Goal: Information Seeking & Learning: Learn about a topic

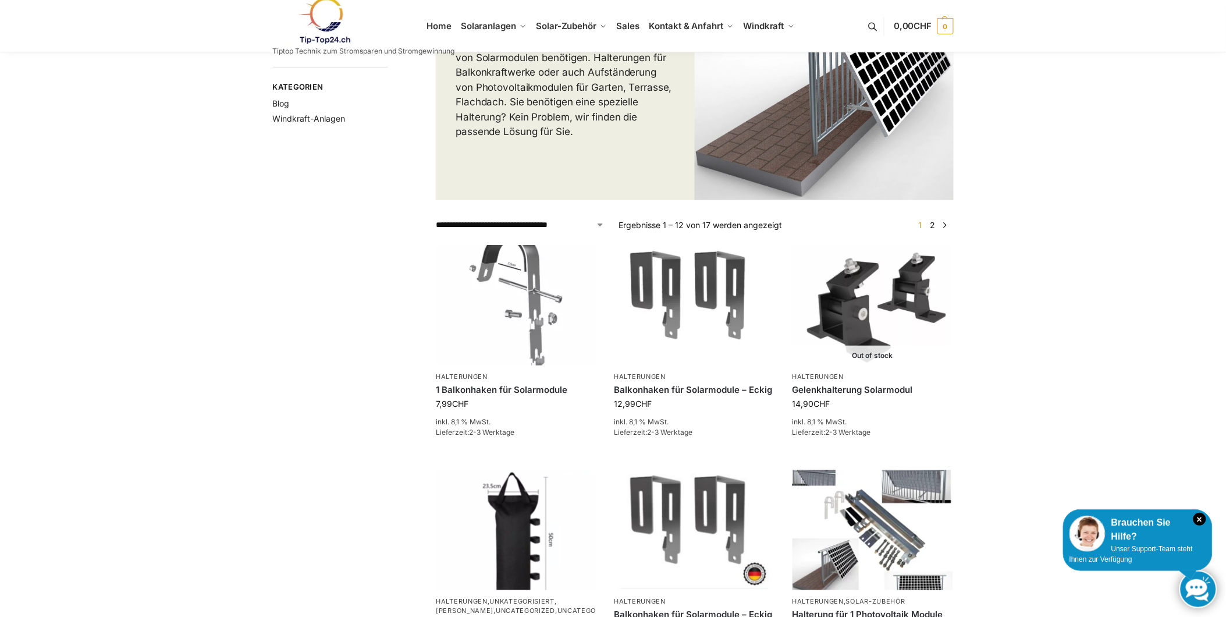
scroll to position [129, 0]
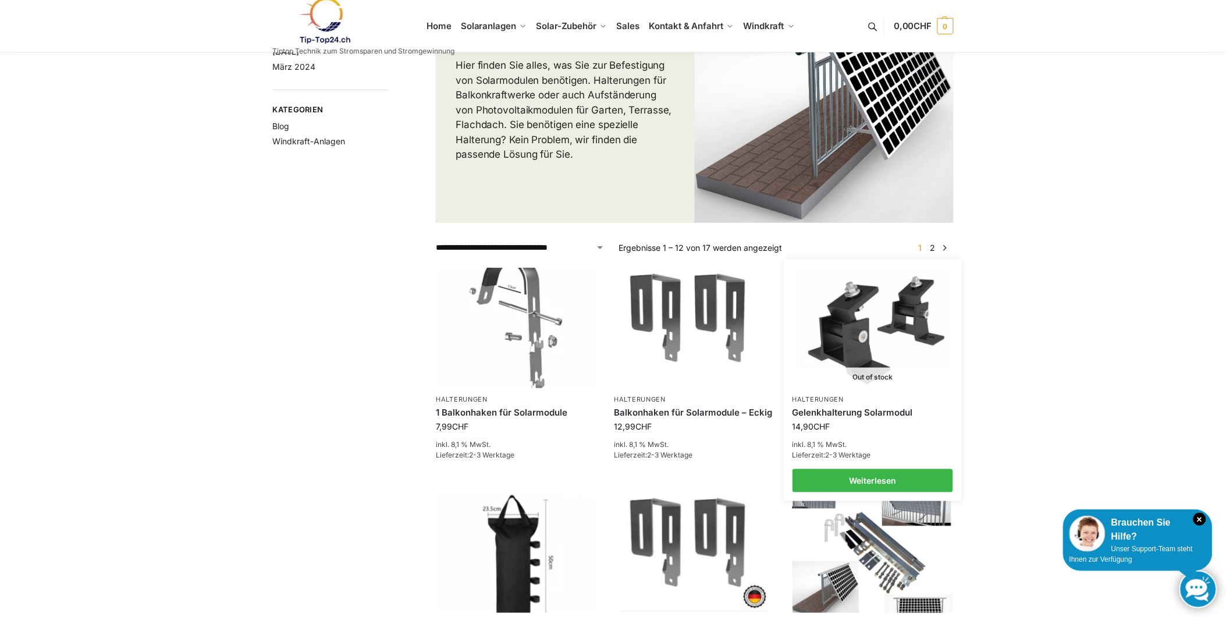
click at [885, 316] on img at bounding box center [872, 328] width 158 height 118
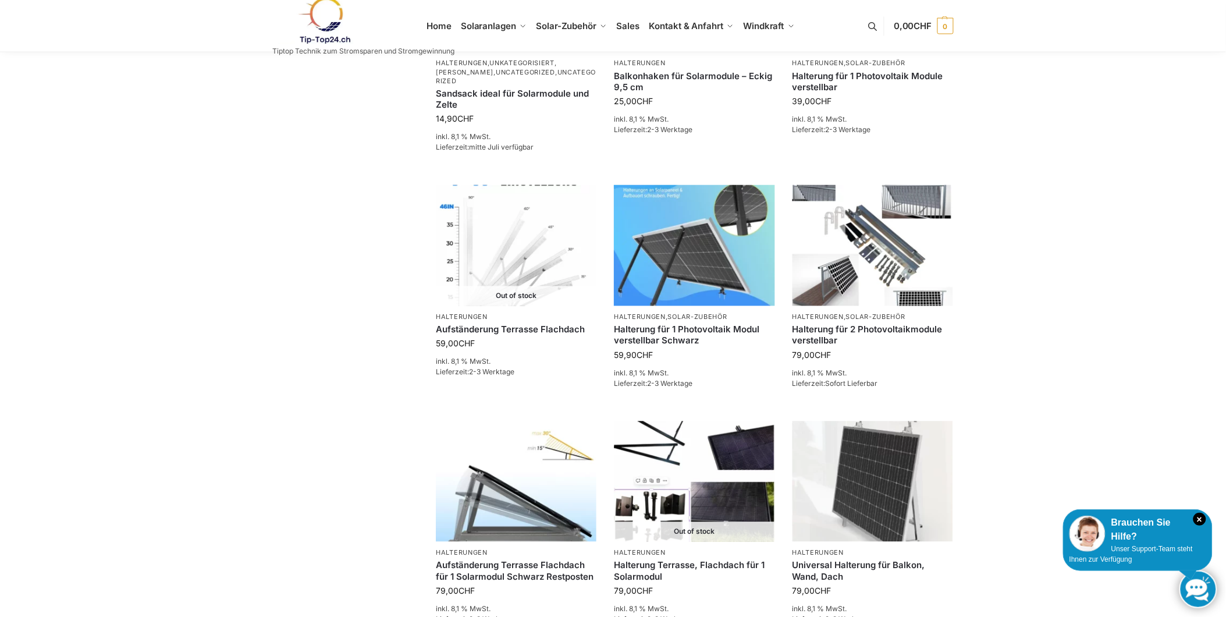
scroll to position [711, 0]
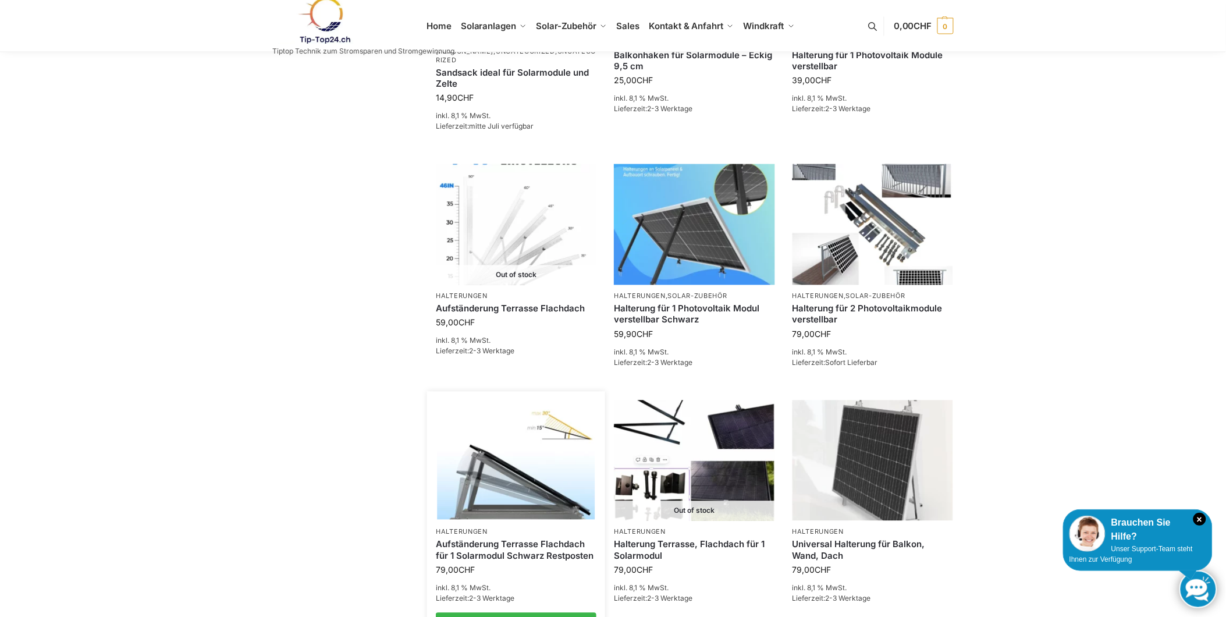
click at [497, 458] on img at bounding box center [516, 460] width 158 height 118
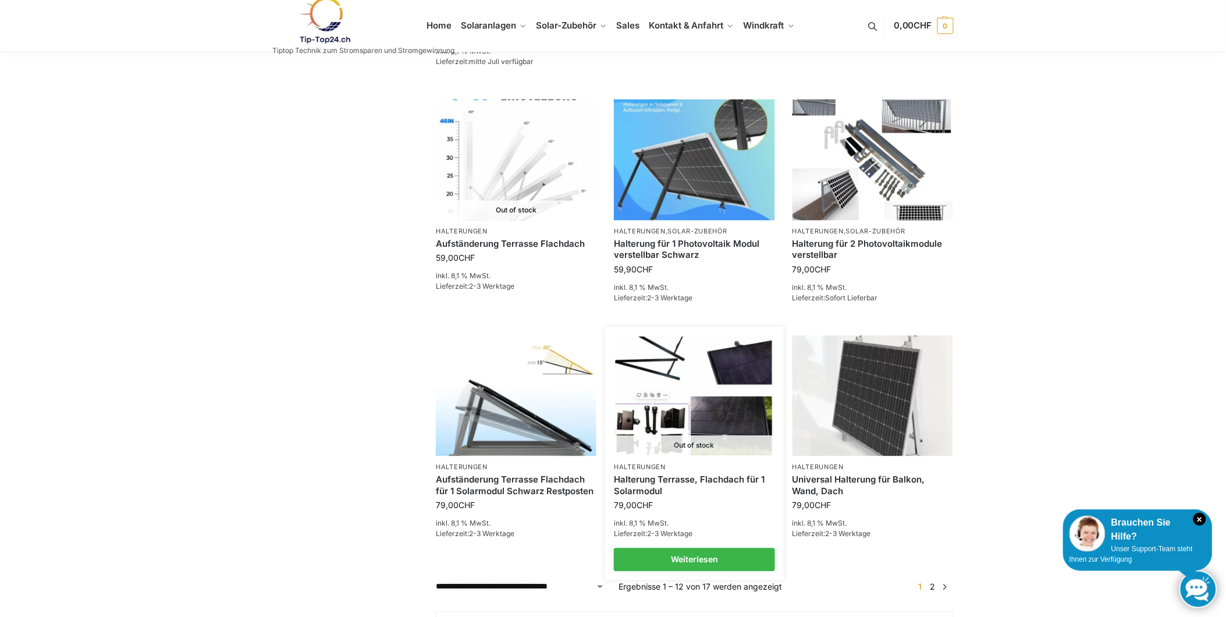
click at [664, 474] on link "Halterung Terrasse, Flachdach für 1 Solarmodul" at bounding box center [694, 485] width 161 height 23
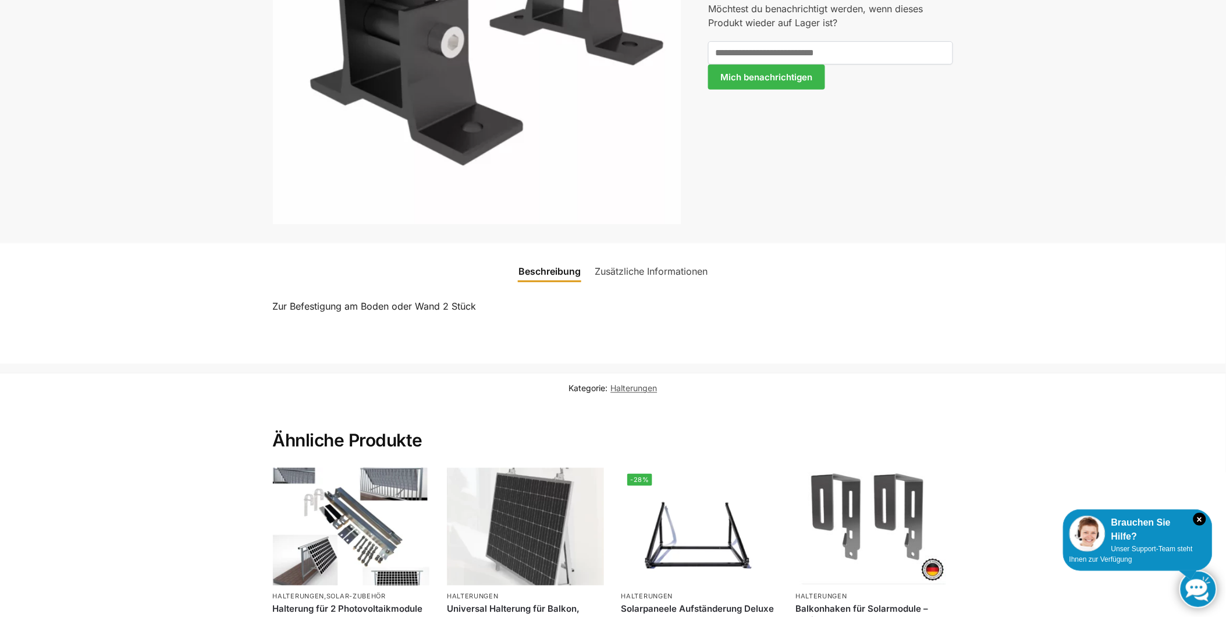
scroll to position [387, 0]
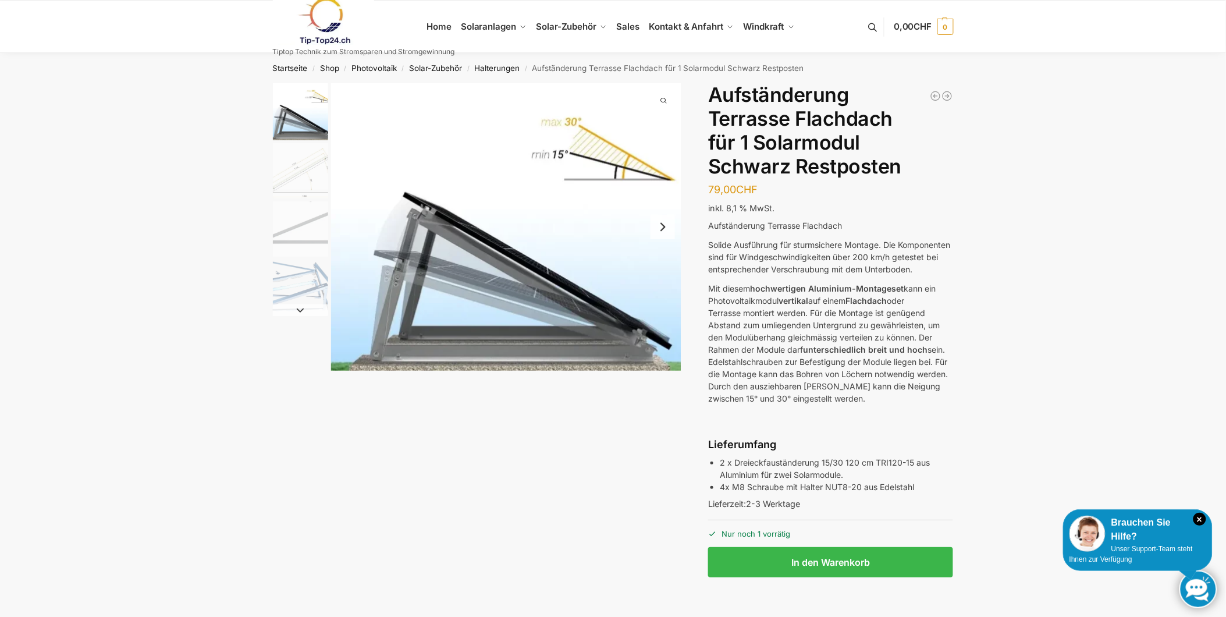
click at [318, 231] on img "3 / 4" at bounding box center [300, 228] width 55 height 55
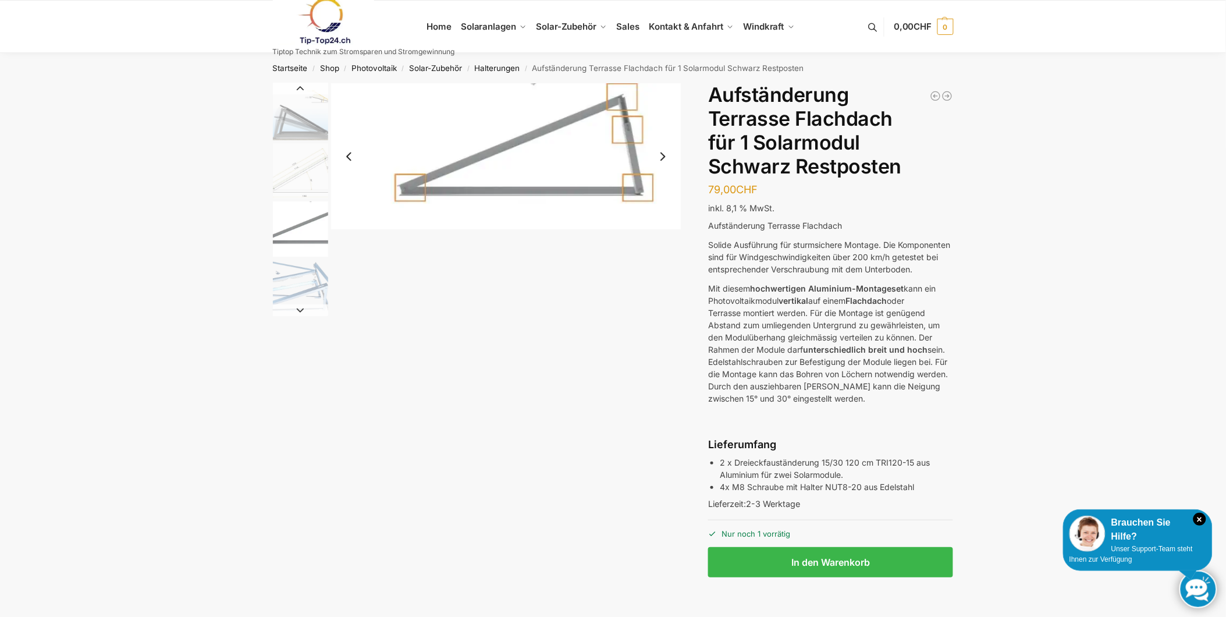
click at [297, 183] on img "2 / 4" at bounding box center [300, 170] width 55 height 55
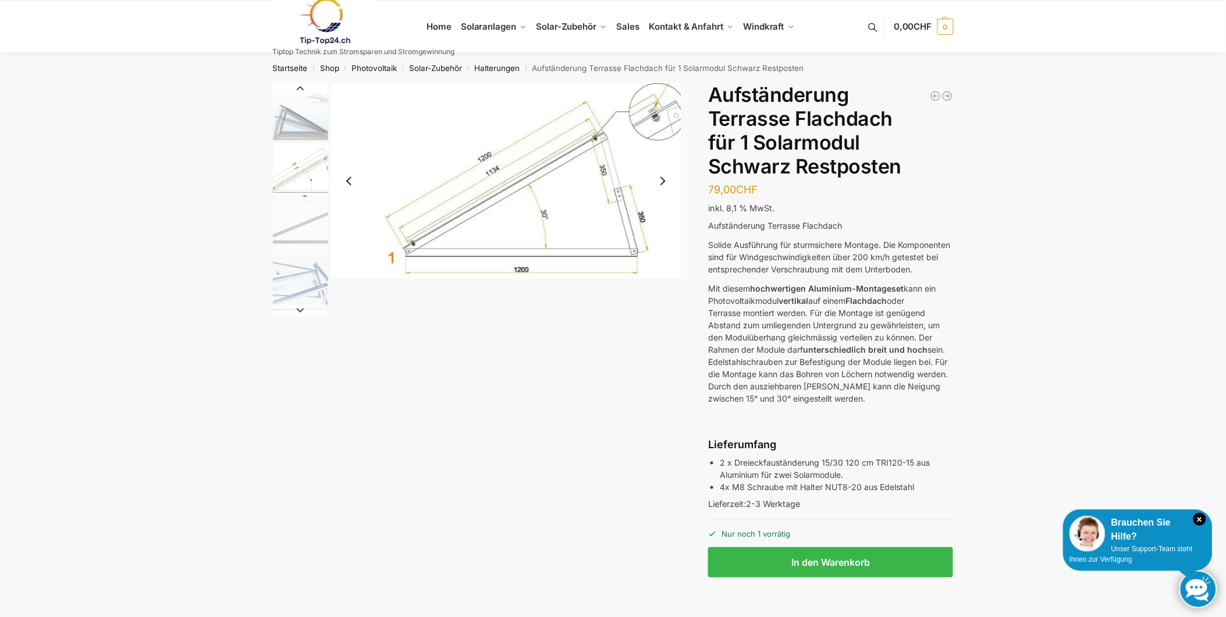
click at [286, 263] on img "4 / 4" at bounding box center [300, 286] width 55 height 55
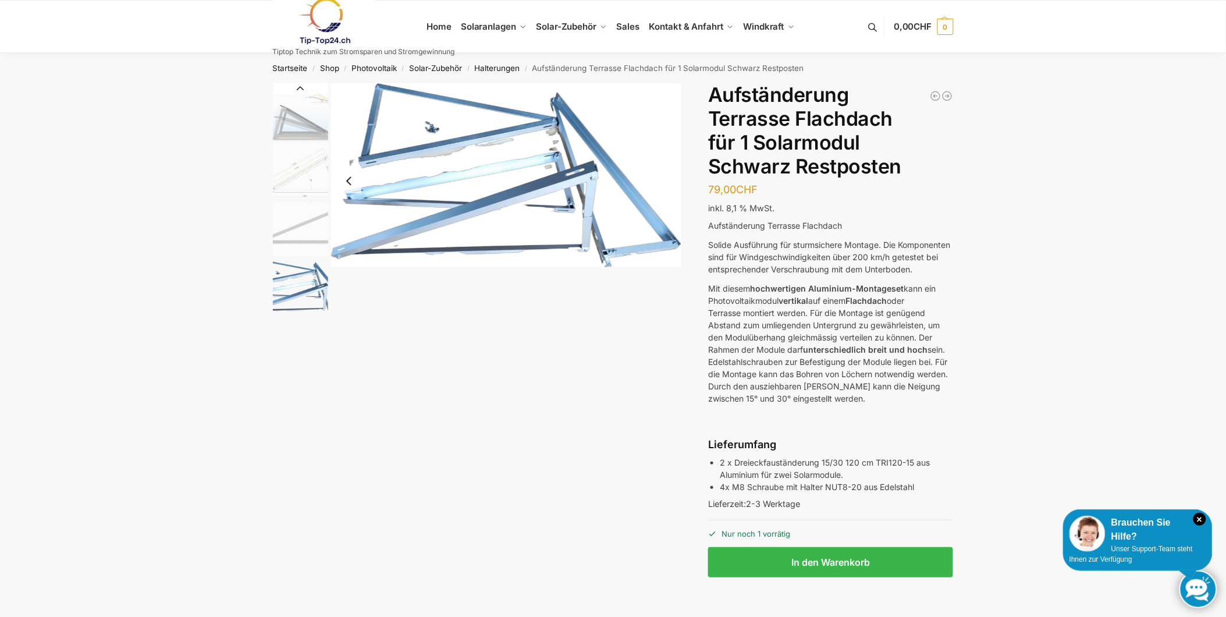
click at [282, 289] on img "4 / 4" at bounding box center [300, 286] width 55 height 55
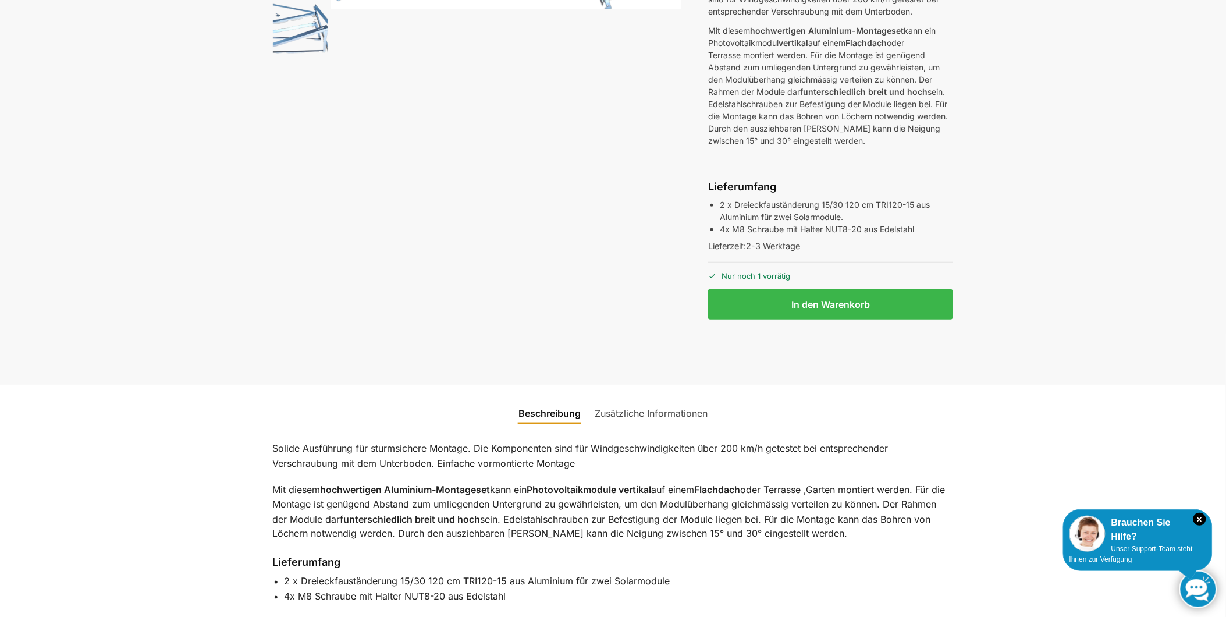
scroll to position [65, 0]
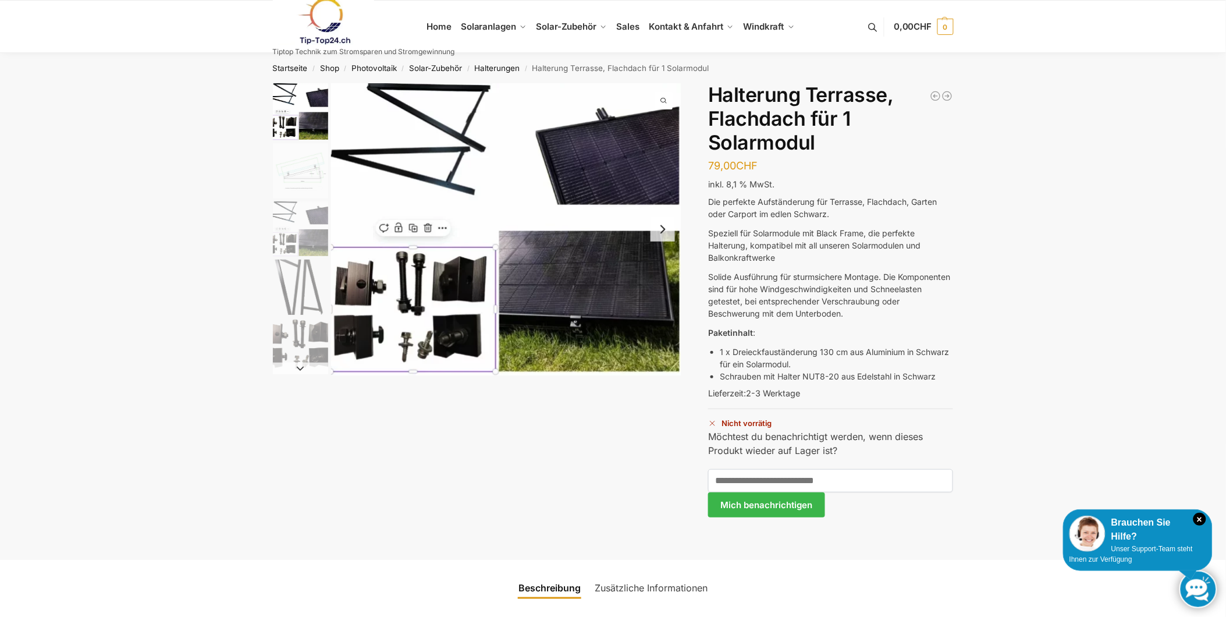
click at [294, 216] on img "3 / 5" at bounding box center [300, 228] width 55 height 55
click at [297, 275] on img "4 / 5" at bounding box center [300, 286] width 55 height 55
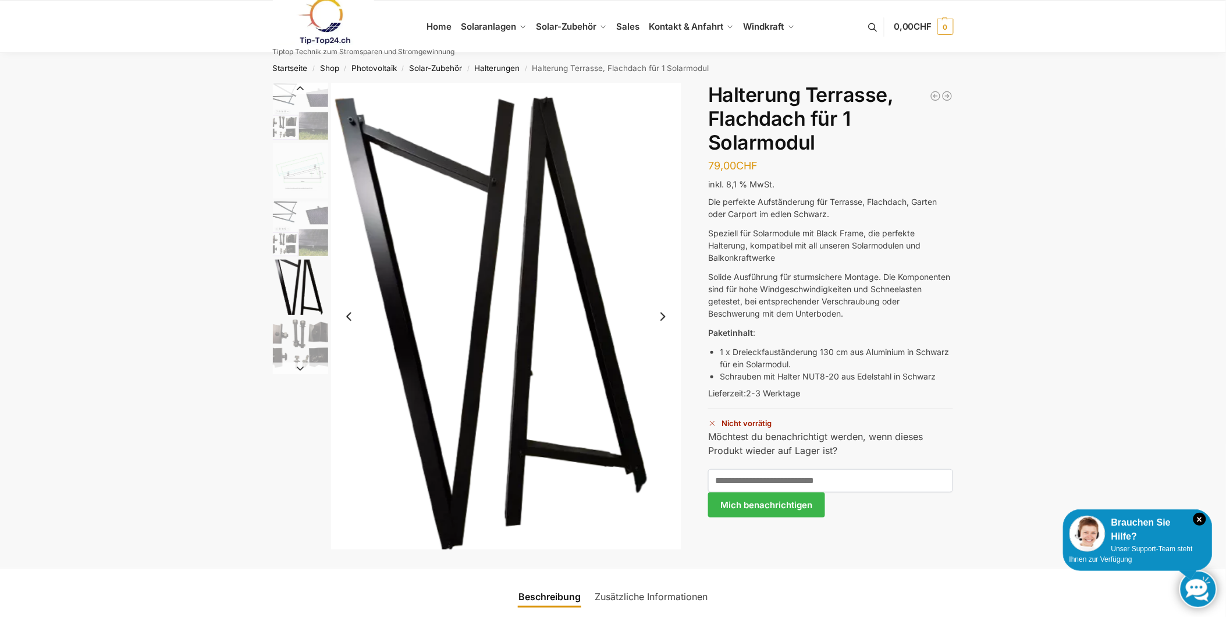
click at [283, 347] on img "5 / 5" at bounding box center [300, 345] width 55 height 55
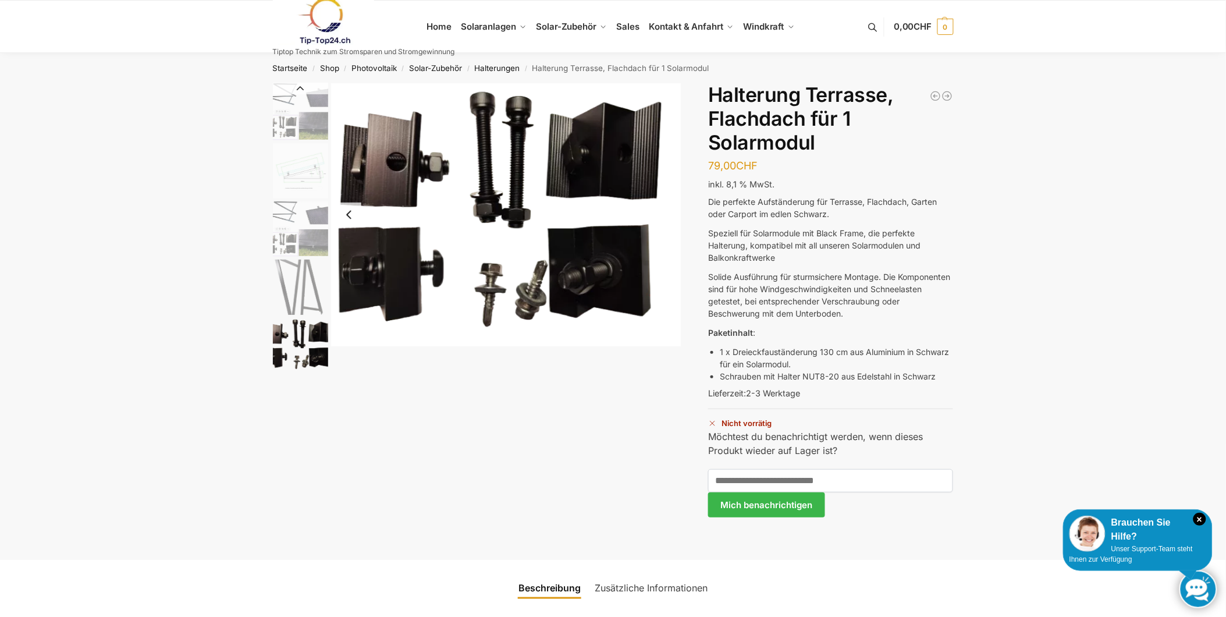
click at [293, 111] on img "1 / 5" at bounding box center [300, 111] width 55 height 57
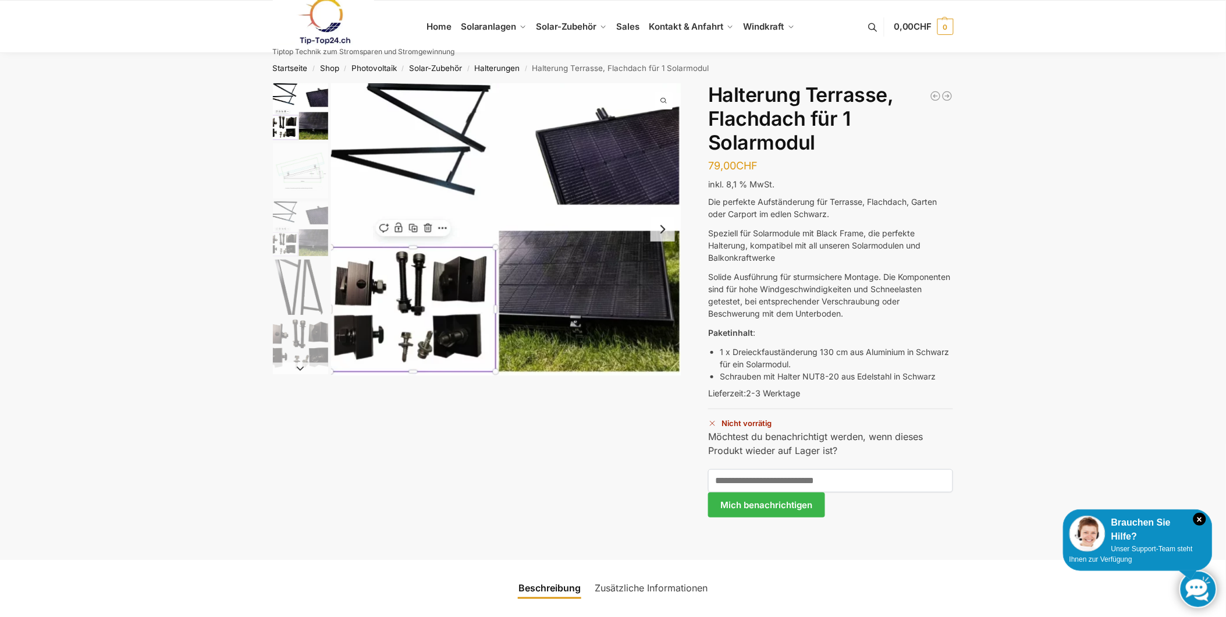
click at [293, 155] on img "2 / 5" at bounding box center [300, 170] width 55 height 55
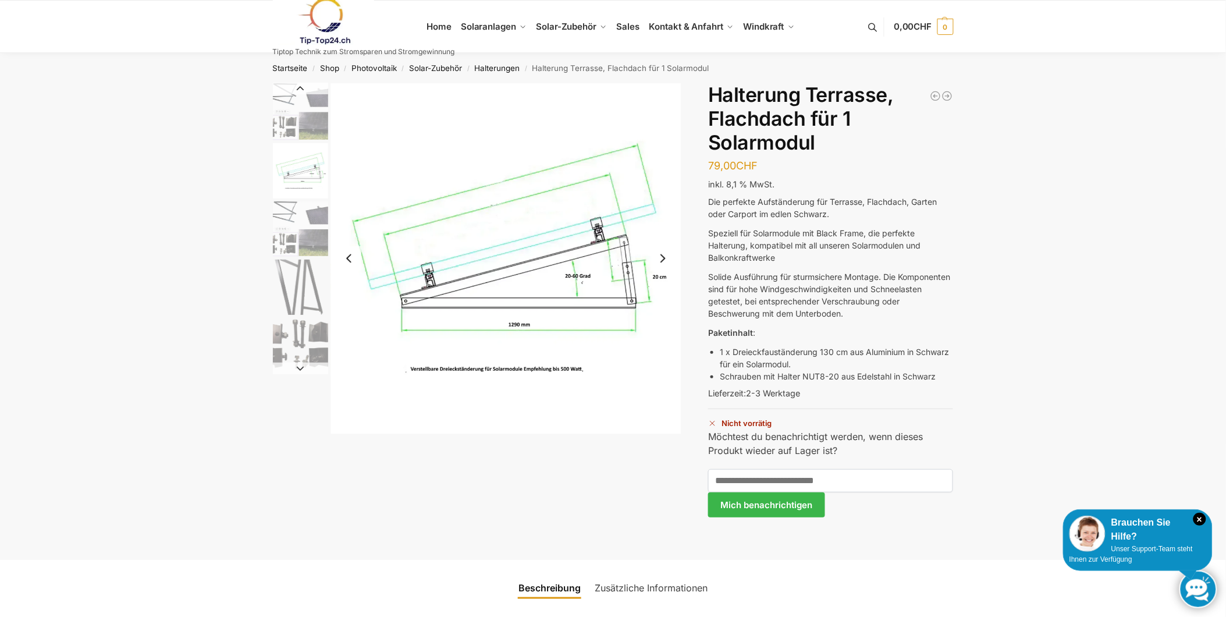
click at [298, 212] on img "3 / 5" at bounding box center [300, 228] width 55 height 55
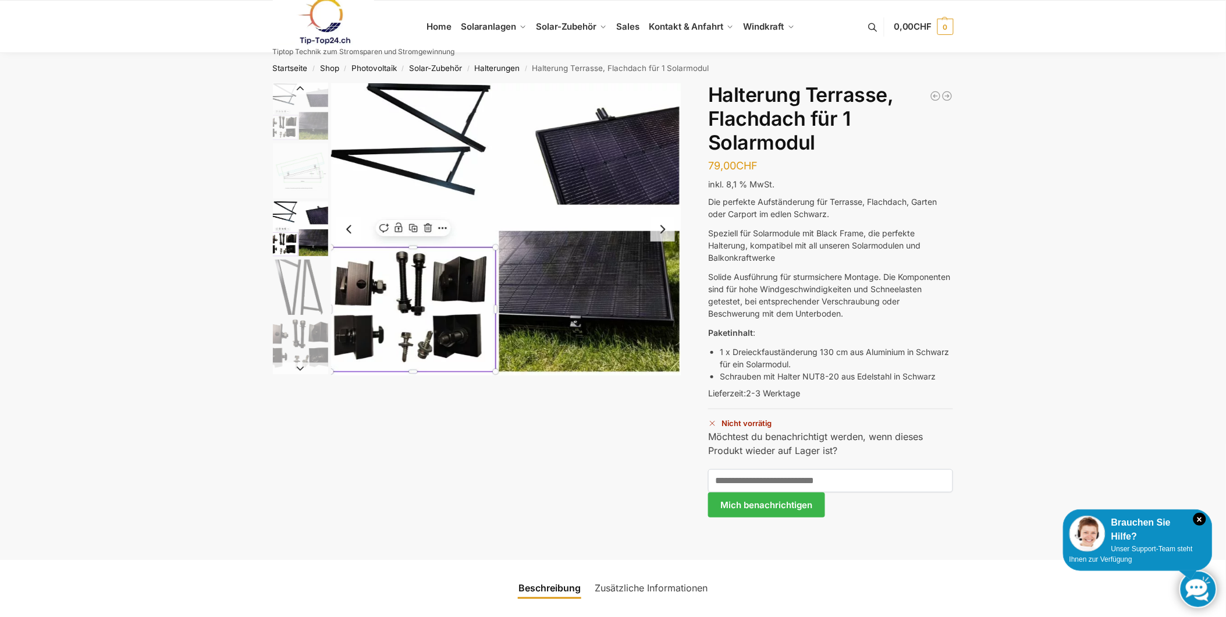
click at [284, 278] on img "4 / 5" at bounding box center [300, 286] width 55 height 55
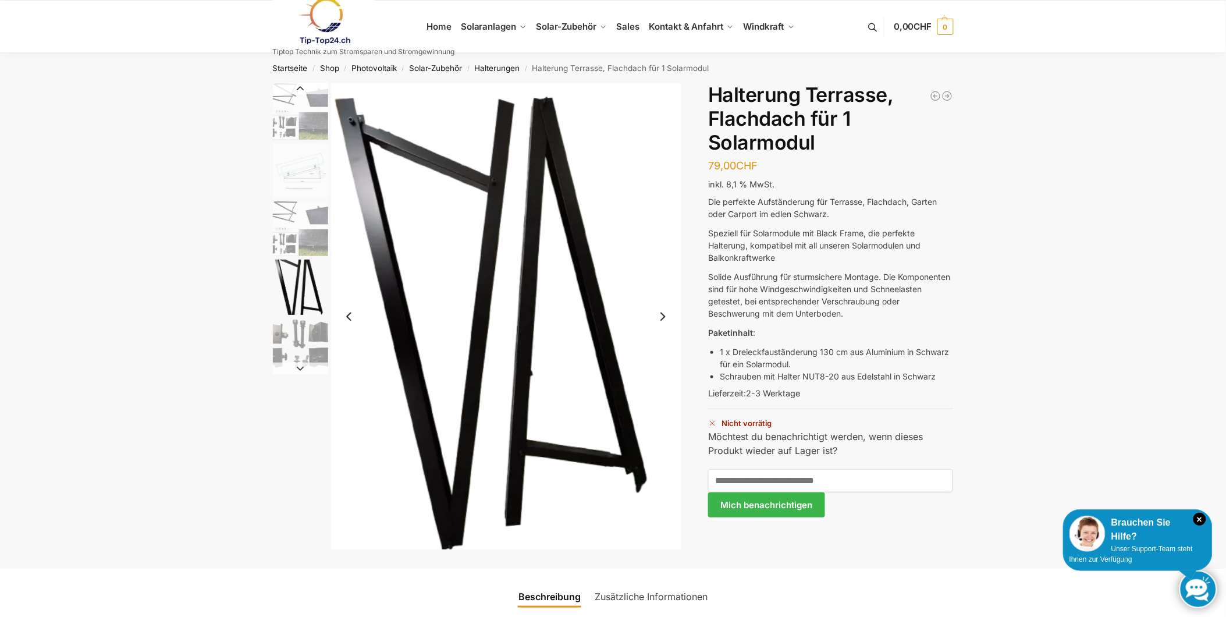
click at [309, 355] on img "5 / 5" at bounding box center [300, 345] width 55 height 55
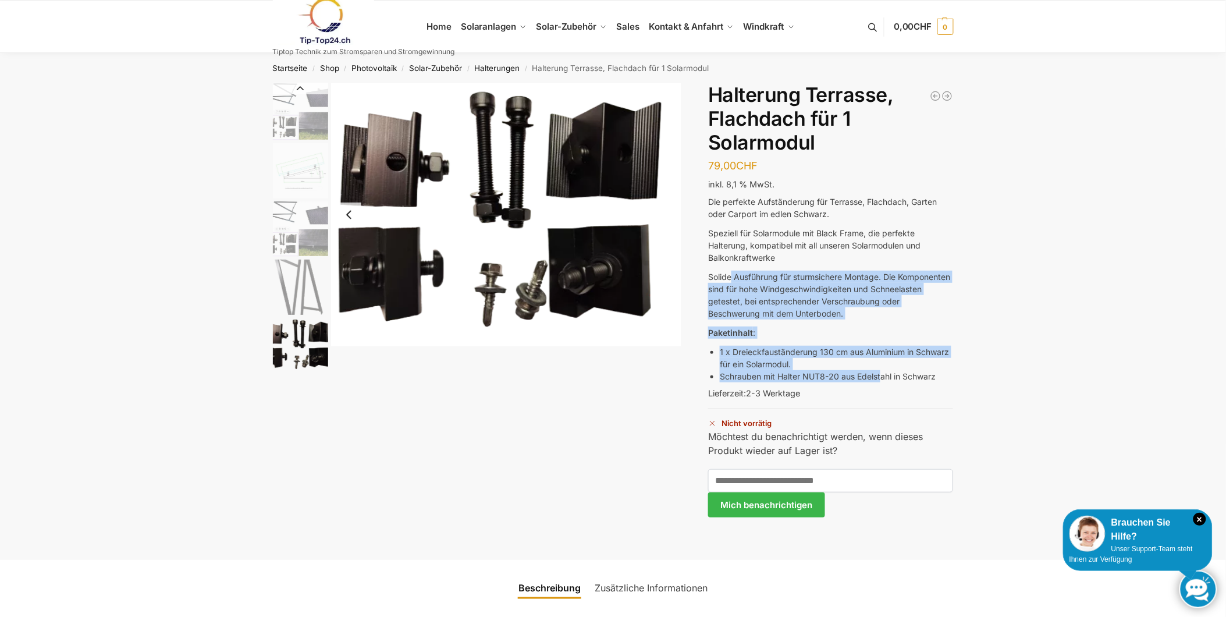
drag, startPoint x: 731, startPoint y: 275, endPoint x: 883, endPoint y: 376, distance: 182.9
click at [883, 376] on div "Die perfekte Aufständerung für Terrasse, Flachdach, Garten oder Carport im edle…" at bounding box center [830, 290] width 245 height 191
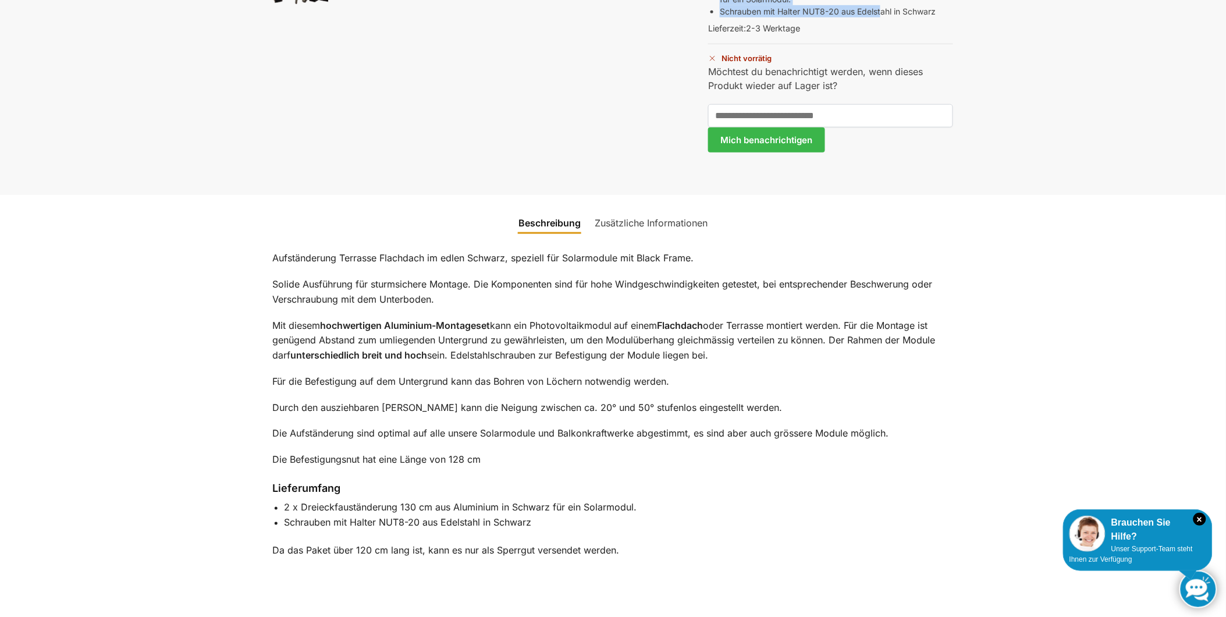
scroll to position [387, 0]
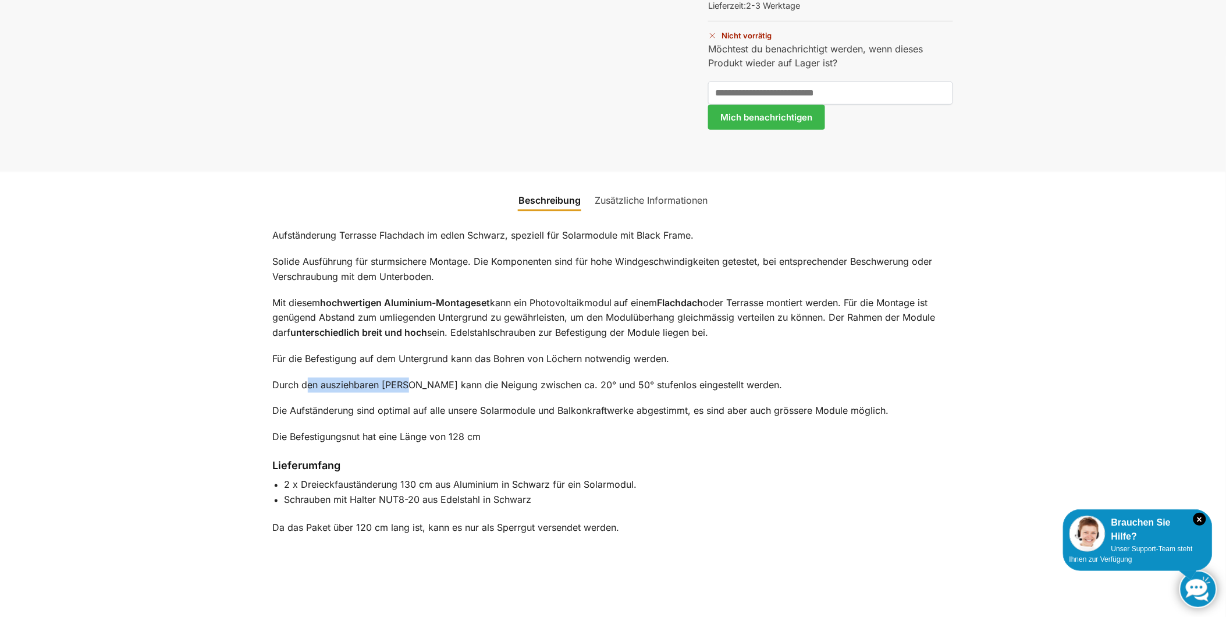
drag, startPoint x: 305, startPoint y: 388, endPoint x: 411, endPoint y: 382, distance: 106.6
click at [411, 382] on p "Durch den ausziehbaren Schenkel kann die Neigung zwischen ca. 20° und 50° stufe…" at bounding box center [613, 385] width 681 height 15
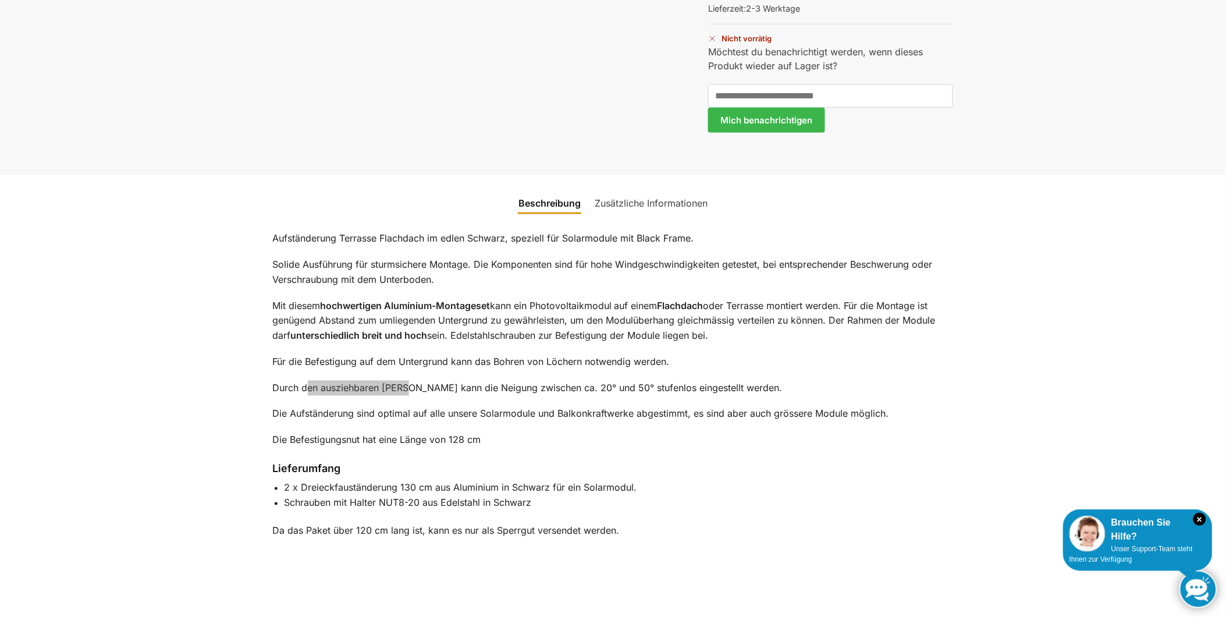
scroll to position [320, 0]
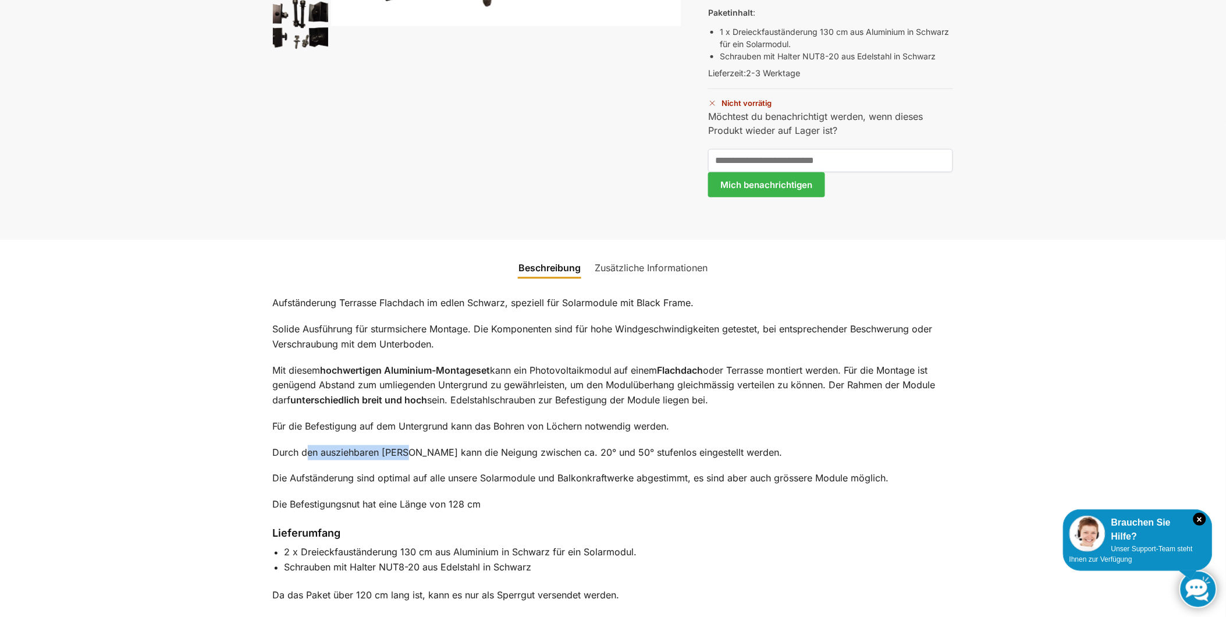
click at [636, 262] on link "Zusätzliche Informationen" at bounding box center [650, 268] width 127 height 28
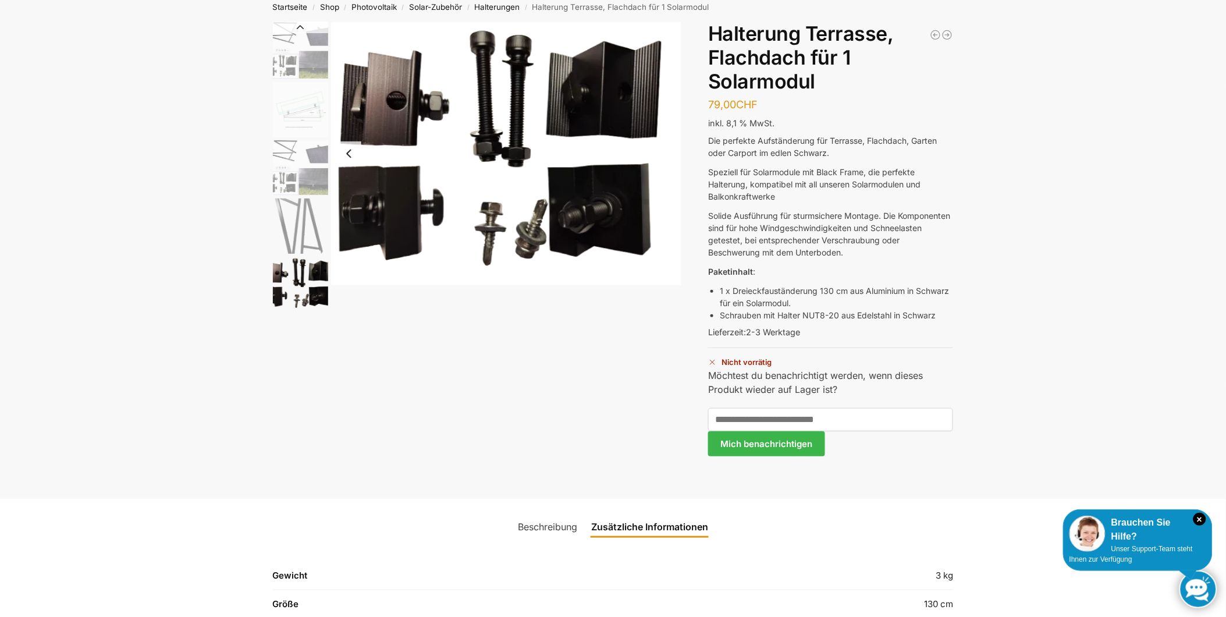
scroll to position [0, 0]
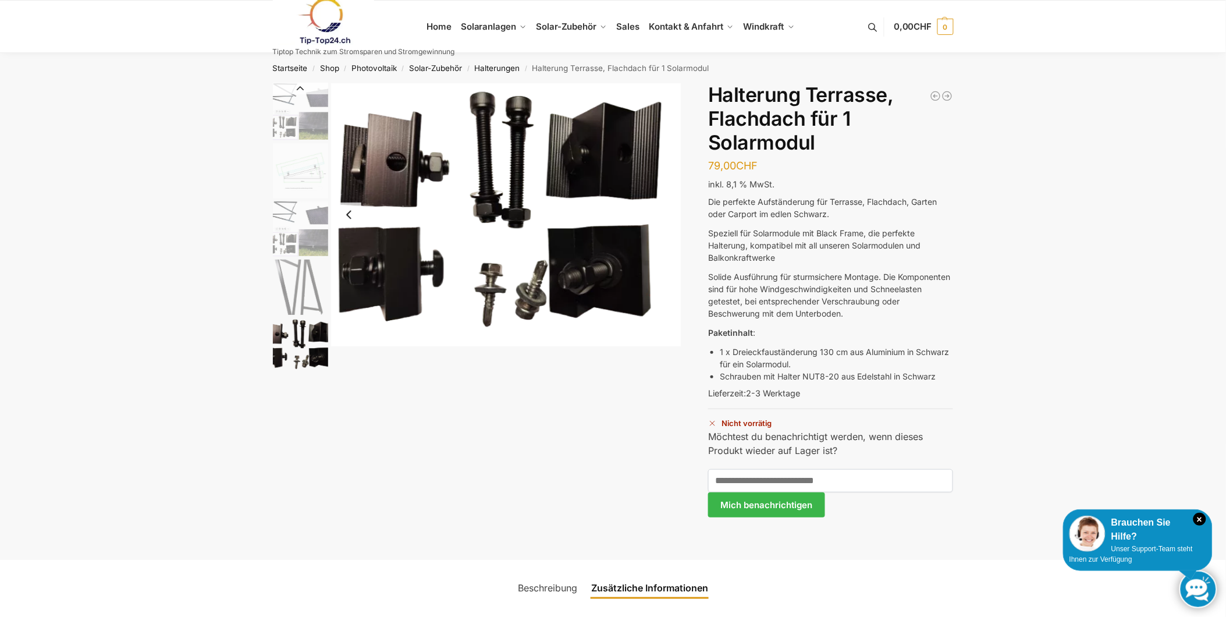
click at [304, 222] on img "3 / 5" at bounding box center [300, 228] width 55 height 55
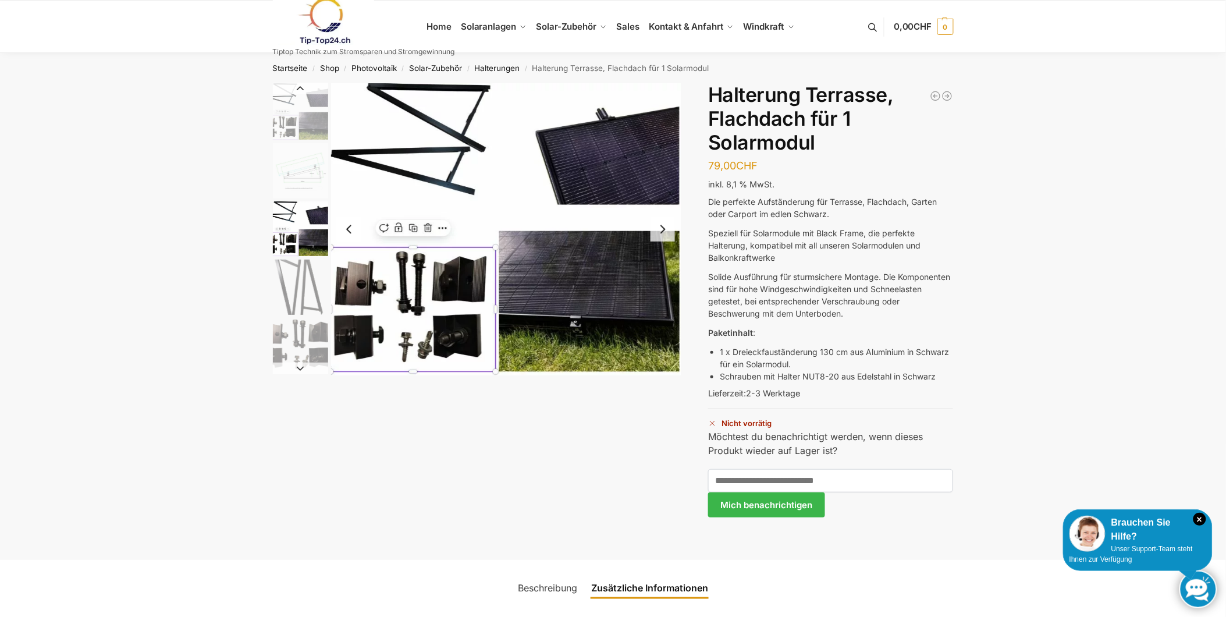
click at [289, 160] on img "2 / 5" at bounding box center [300, 170] width 55 height 55
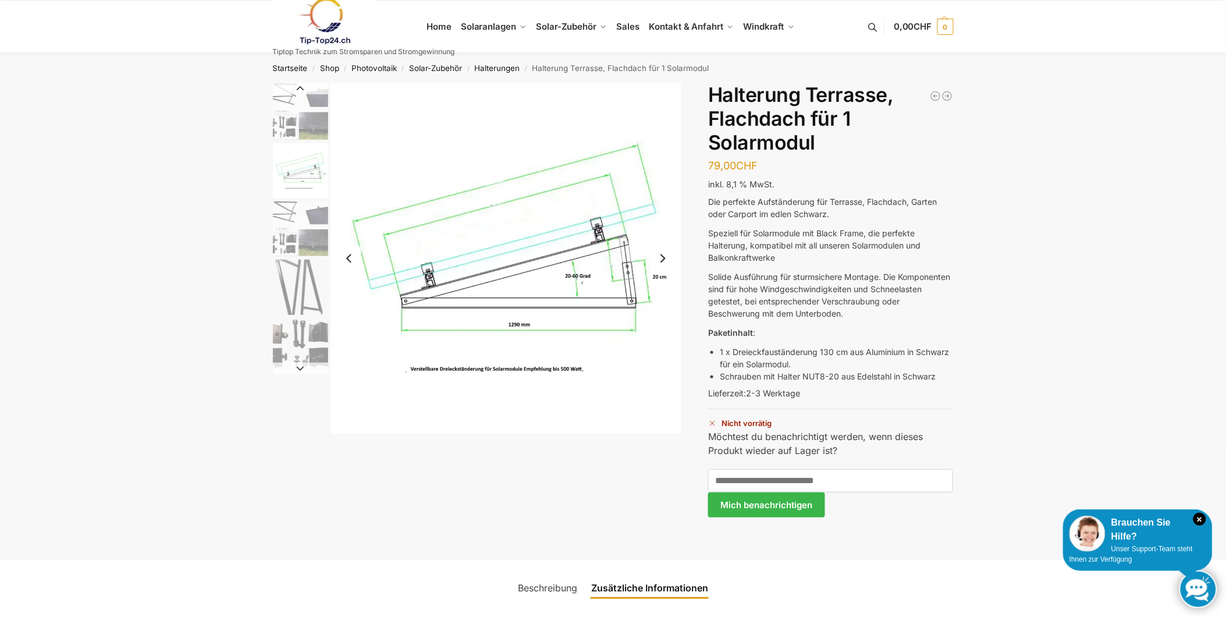
click at [472, 206] on img "2 / 5" at bounding box center [506, 258] width 350 height 350
click at [311, 208] on img "3 / 5" at bounding box center [300, 228] width 55 height 55
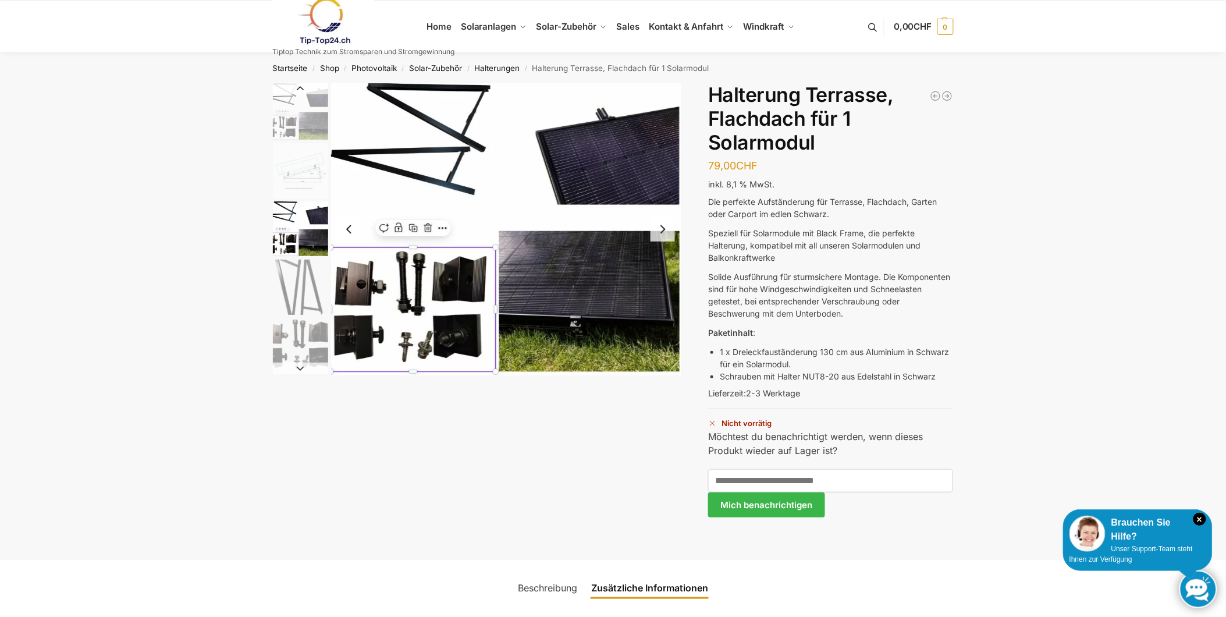
click at [311, 112] on img "1 / 5" at bounding box center [300, 111] width 55 height 57
click at [302, 144] on img "2 / 5" at bounding box center [300, 170] width 55 height 55
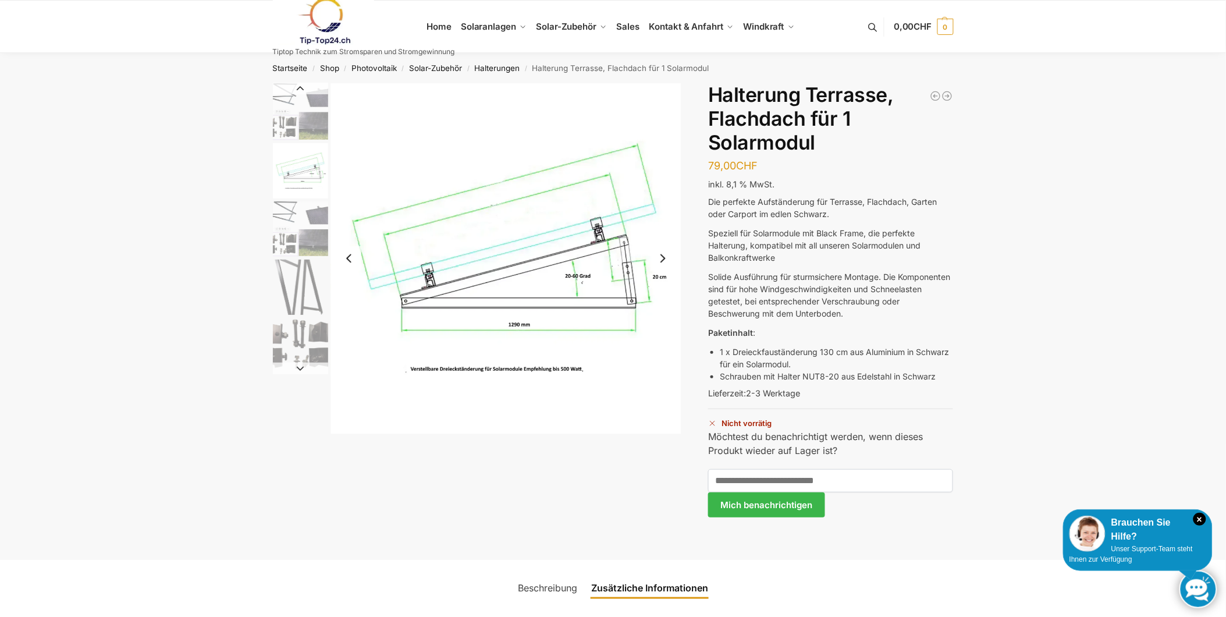
click at [303, 225] on img "3 / 5" at bounding box center [300, 228] width 55 height 55
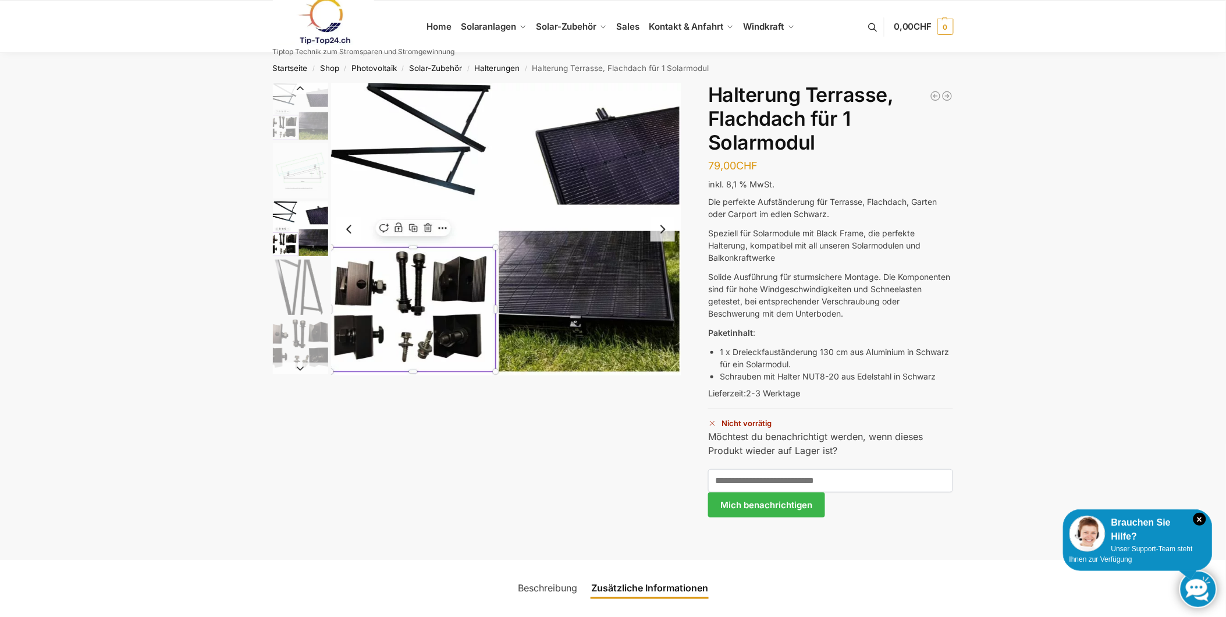
click at [297, 282] on img "4 / 5" at bounding box center [300, 286] width 55 height 55
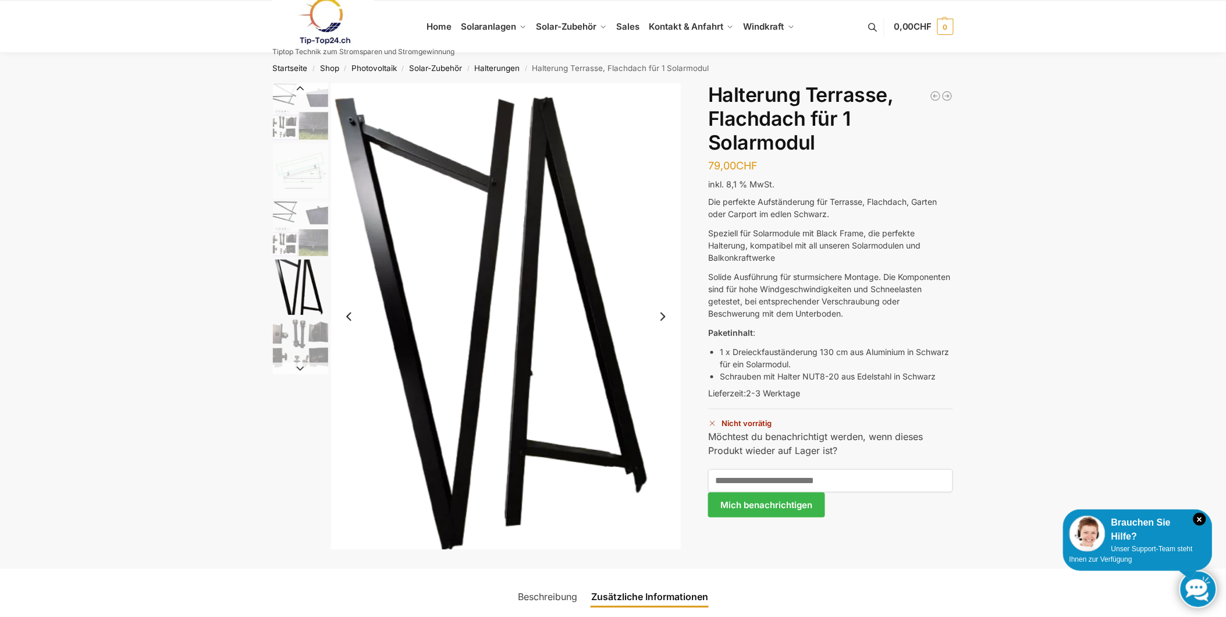
click at [291, 340] on img "5 / 5" at bounding box center [300, 345] width 55 height 55
click at [484, 73] on nav "Startseite / Shop / Photovoltaik / Solar-Zubehör / Halterungen / Halterung Terr…" at bounding box center [613, 68] width 722 height 30
click at [486, 70] on link "Halterungen" at bounding box center [497, 67] width 45 height 9
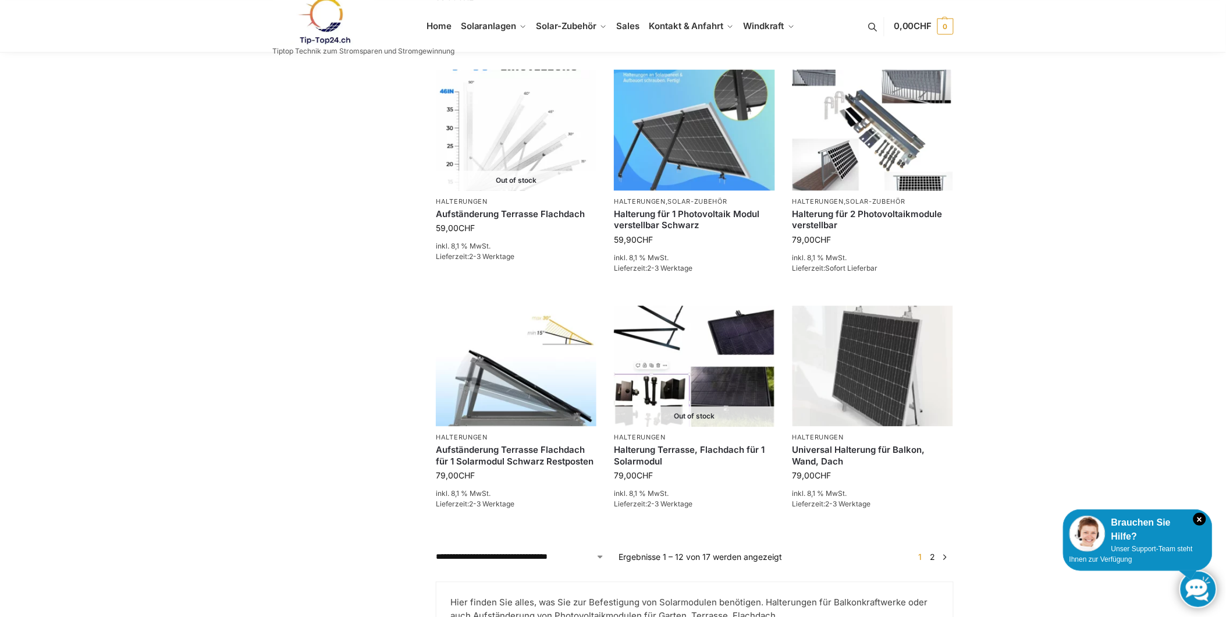
scroll to position [905, 0]
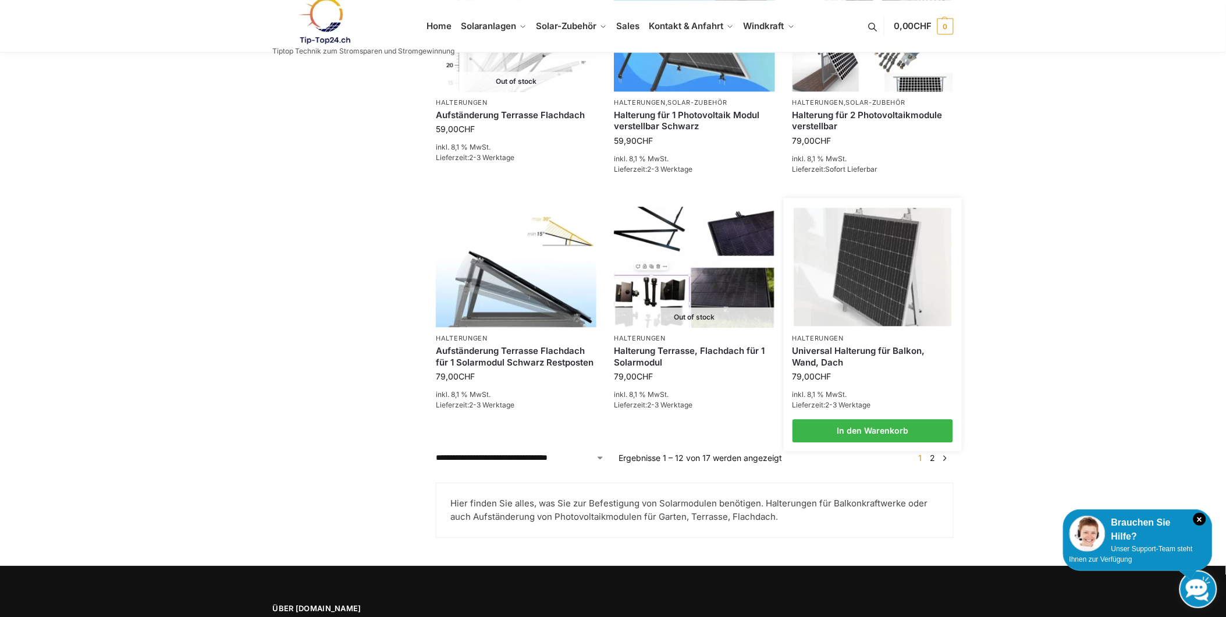
click at [902, 266] on img at bounding box center [872, 267] width 158 height 118
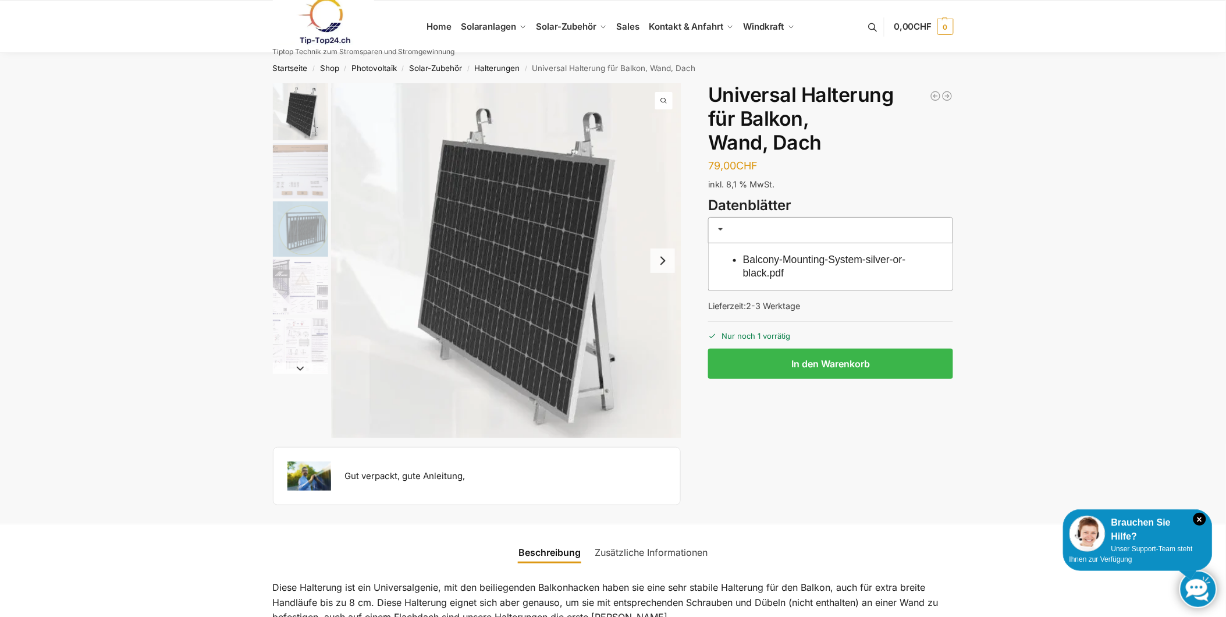
click at [289, 234] on img "3 / 5" at bounding box center [300, 228] width 55 height 55
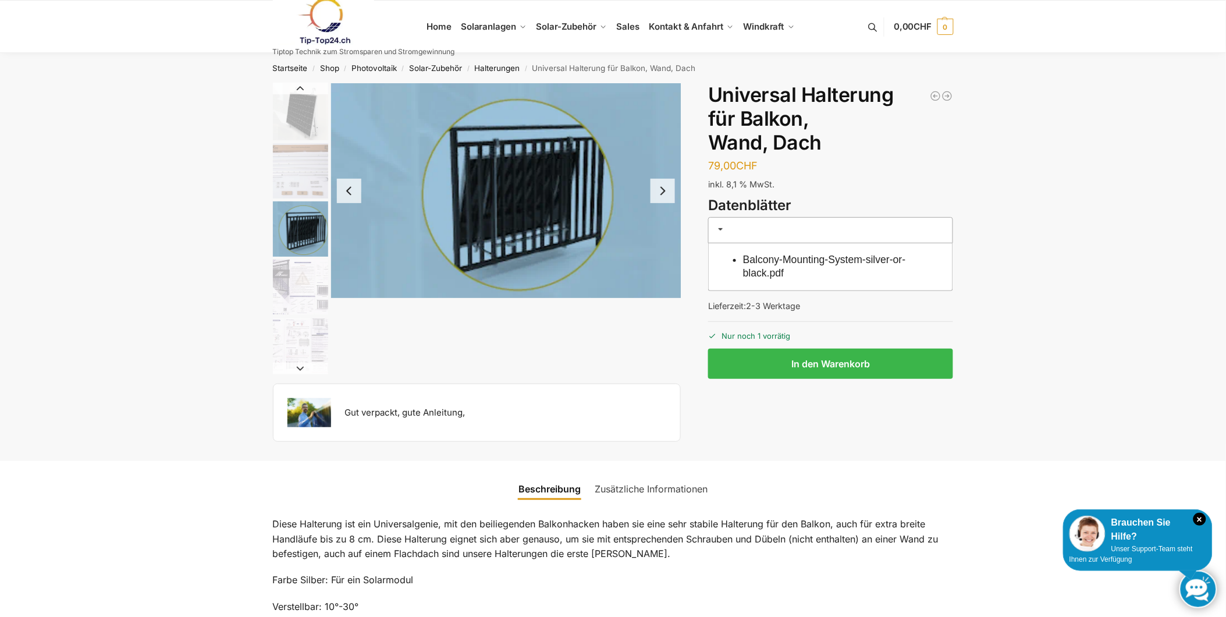
click at [287, 172] on img "2 / 5" at bounding box center [300, 170] width 55 height 55
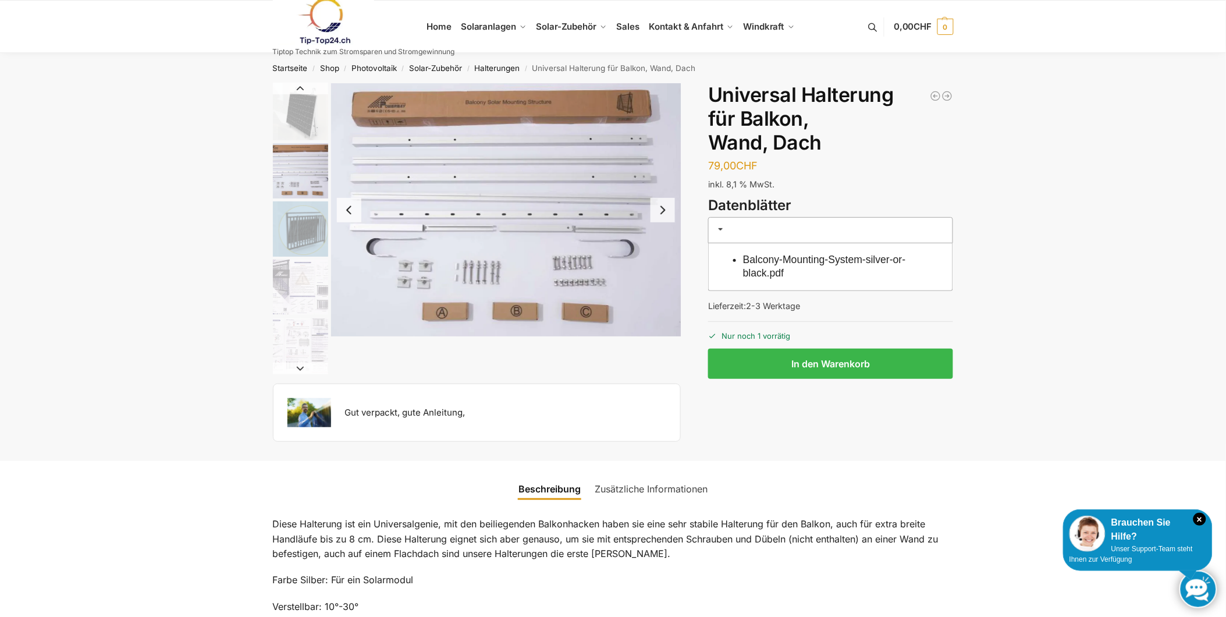
click at [305, 120] on img "1 / 5" at bounding box center [300, 111] width 55 height 57
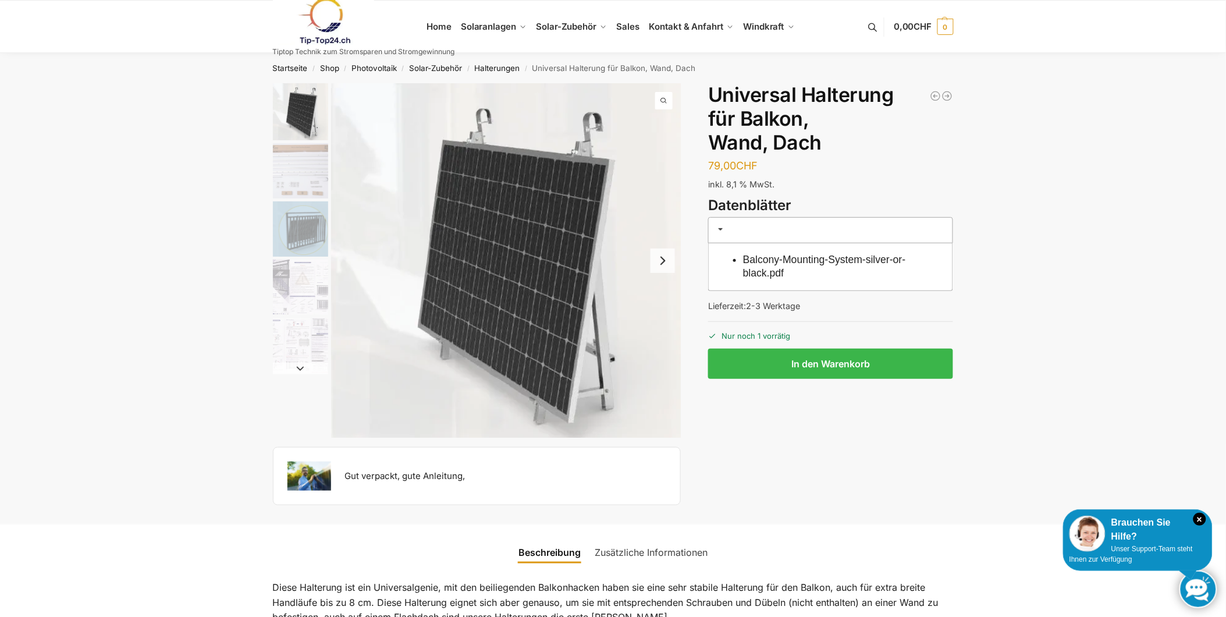
click at [298, 288] on img "4 / 5" at bounding box center [300, 286] width 55 height 55
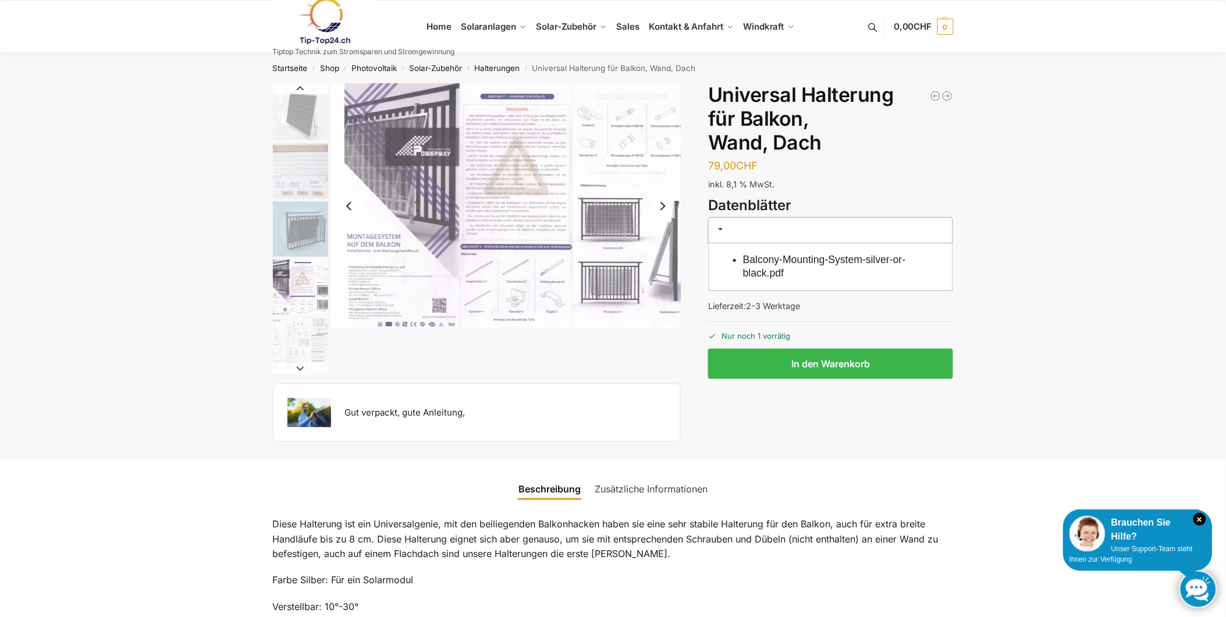
click at [300, 329] on img "5 / 5" at bounding box center [300, 345] width 55 height 55
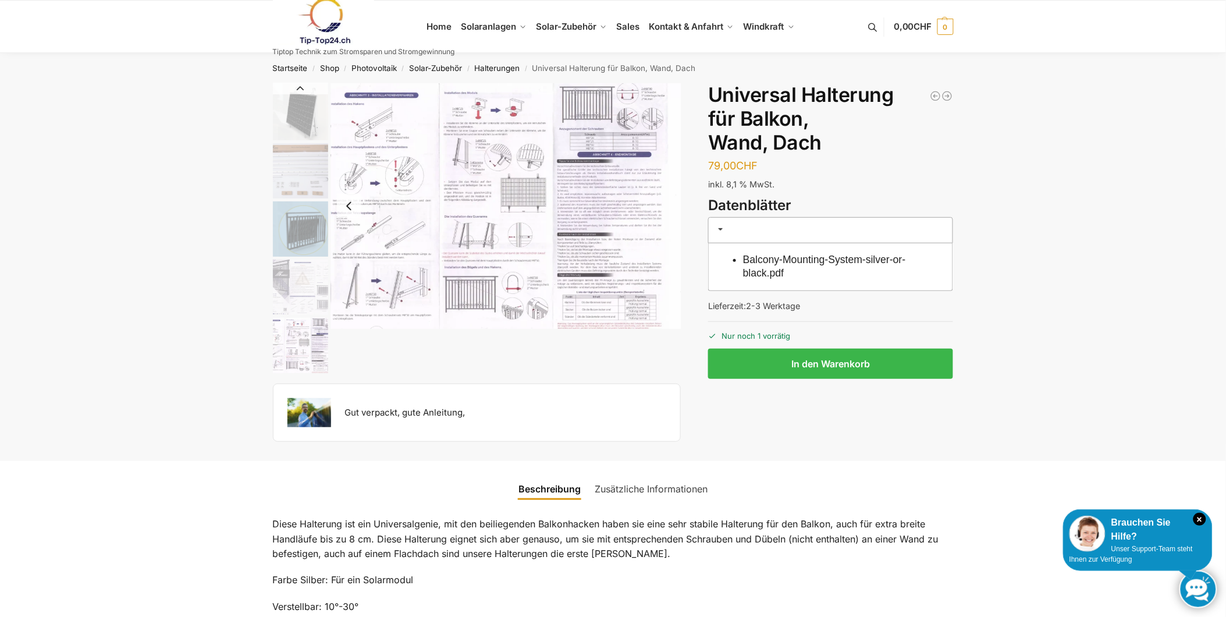
click at [301, 275] on img "4 / 5" at bounding box center [300, 286] width 55 height 55
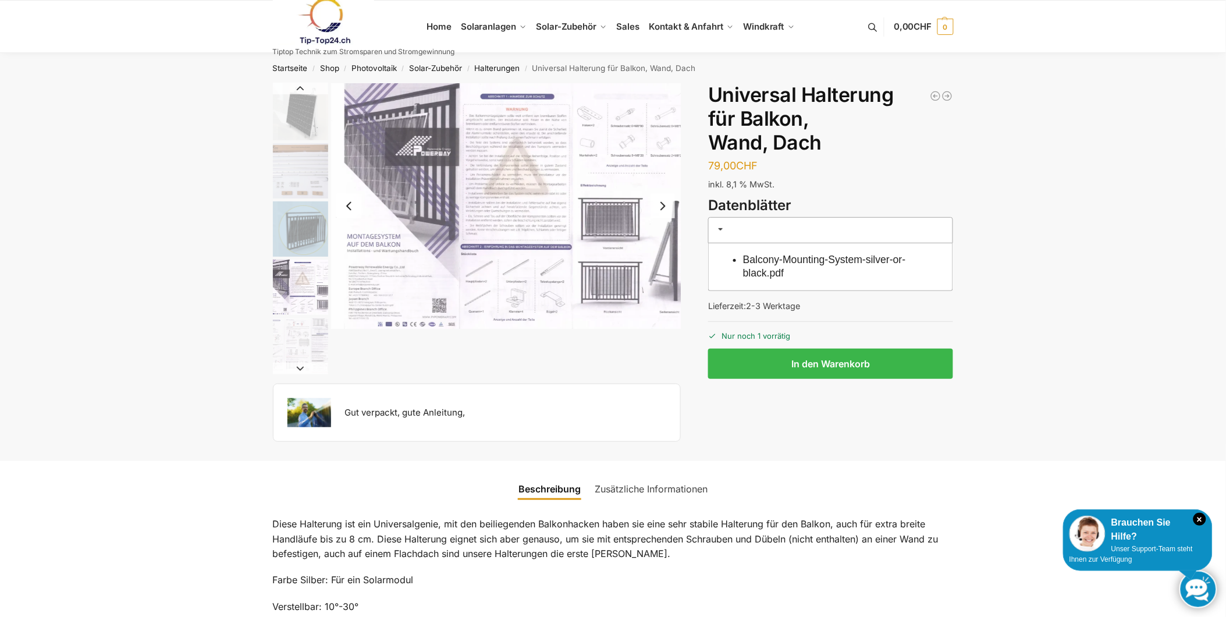
click at [311, 164] on img "2 / 5" at bounding box center [300, 170] width 55 height 55
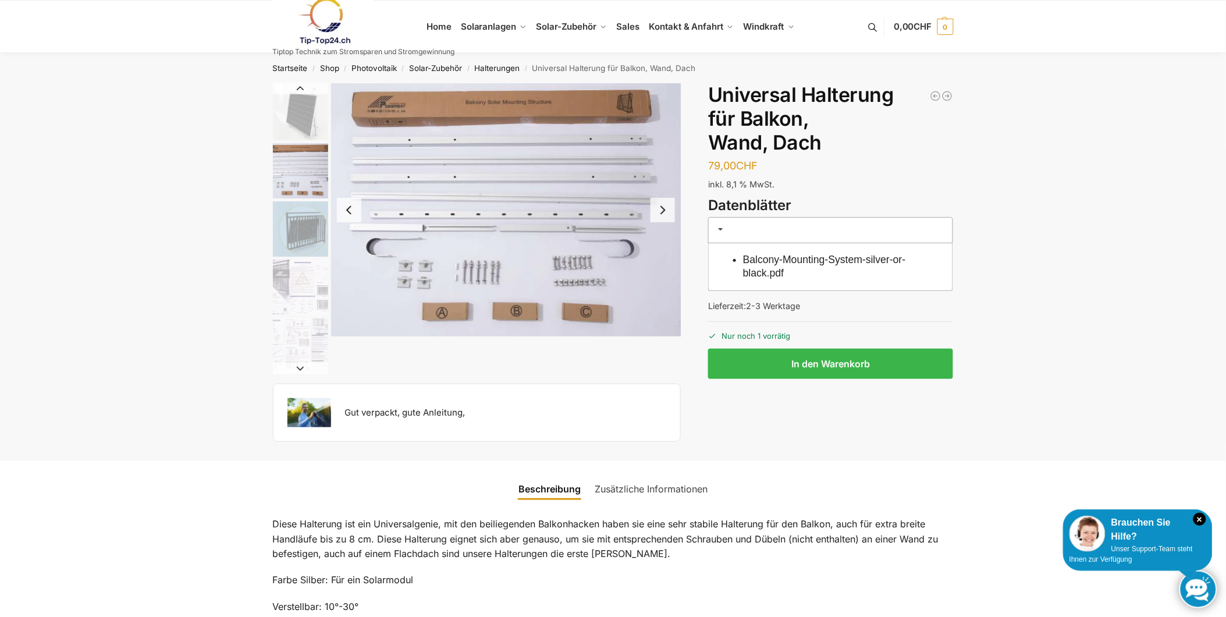
click at [607, 177] on img "2 / 5" at bounding box center [506, 209] width 350 height 253
click at [312, 184] on img "2 / 5" at bounding box center [300, 170] width 55 height 55
click at [297, 118] on img "1 / 5" at bounding box center [300, 111] width 55 height 57
click at [301, 166] on img "2 / 5" at bounding box center [300, 170] width 55 height 55
click at [302, 272] on img "4 / 5" at bounding box center [300, 286] width 55 height 55
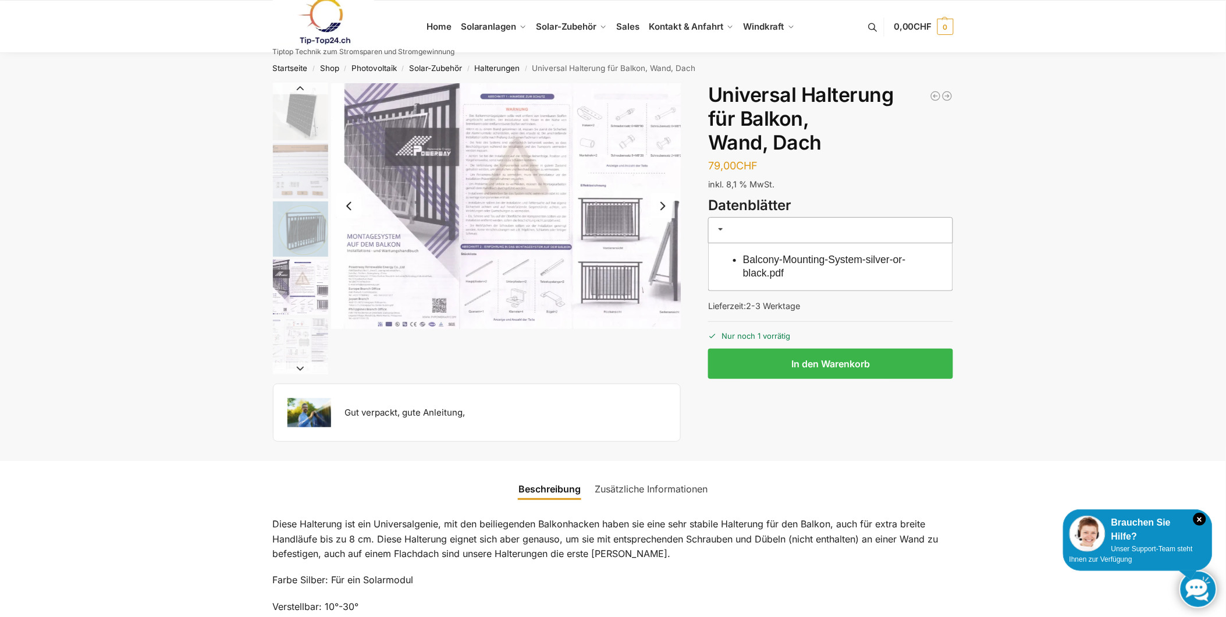
click at [303, 334] on img "5 / 5" at bounding box center [300, 345] width 55 height 55
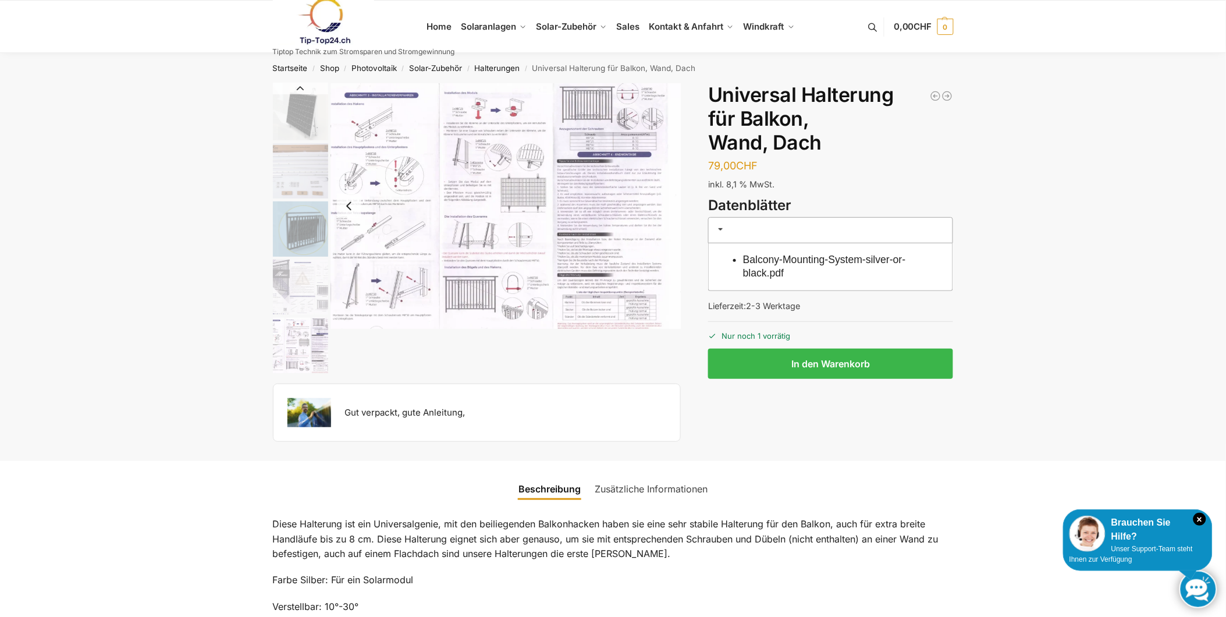
click at [303, 287] on img "4 / 5" at bounding box center [300, 286] width 55 height 55
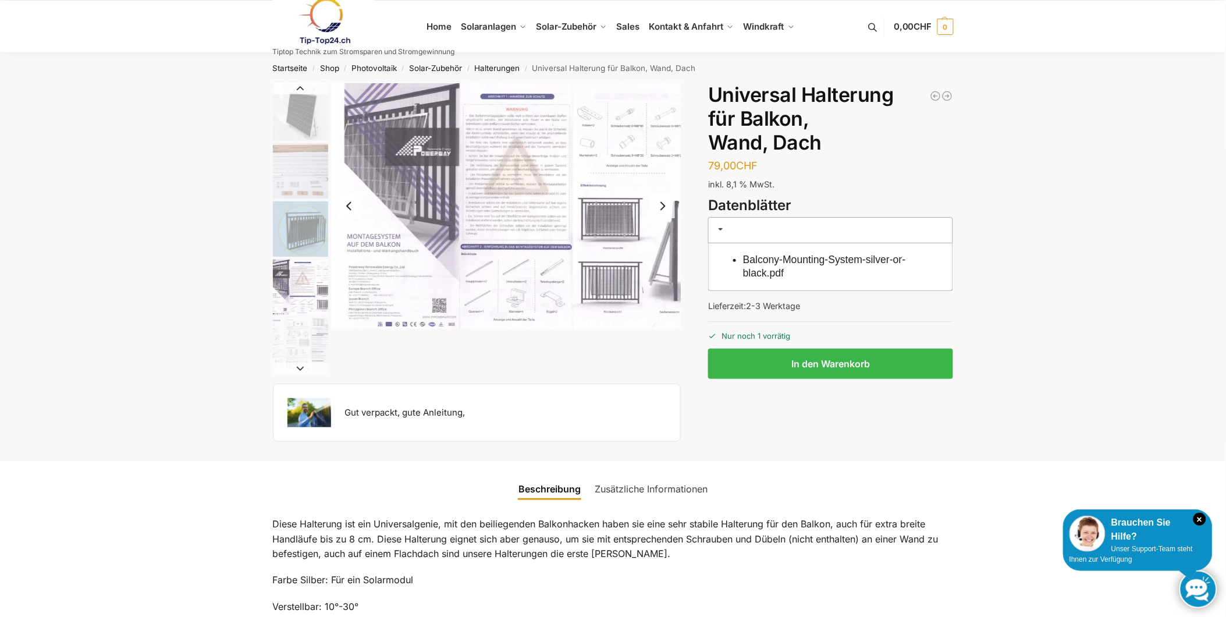
click at [299, 218] on img "3 / 5" at bounding box center [300, 228] width 55 height 55
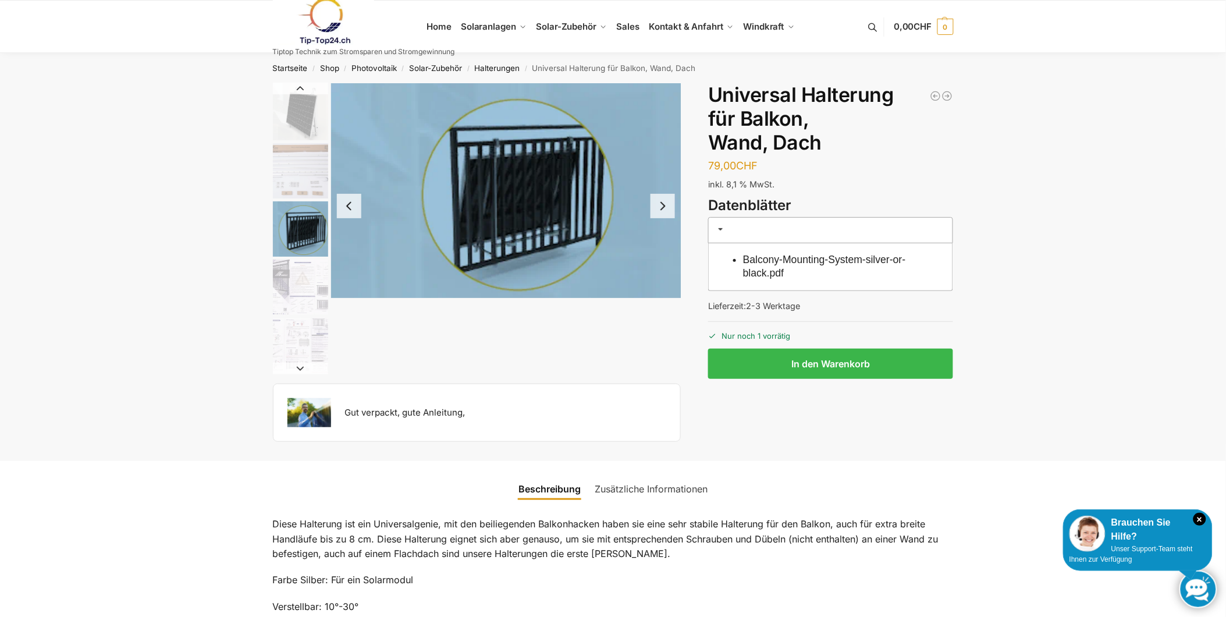
click at [295, 160] on img "2 / 5" at bounding box center [300, 170] width 55 height 55
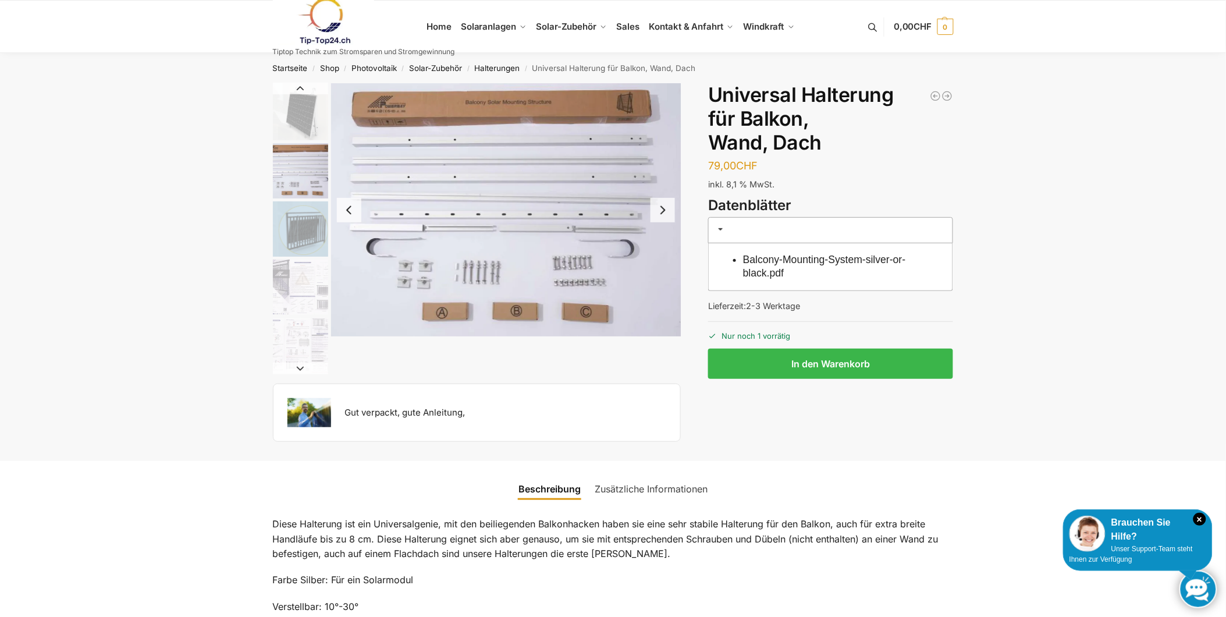
click at [289, 111] on img "1 / 5" at bounding box center [300, 111] width 55 height 57
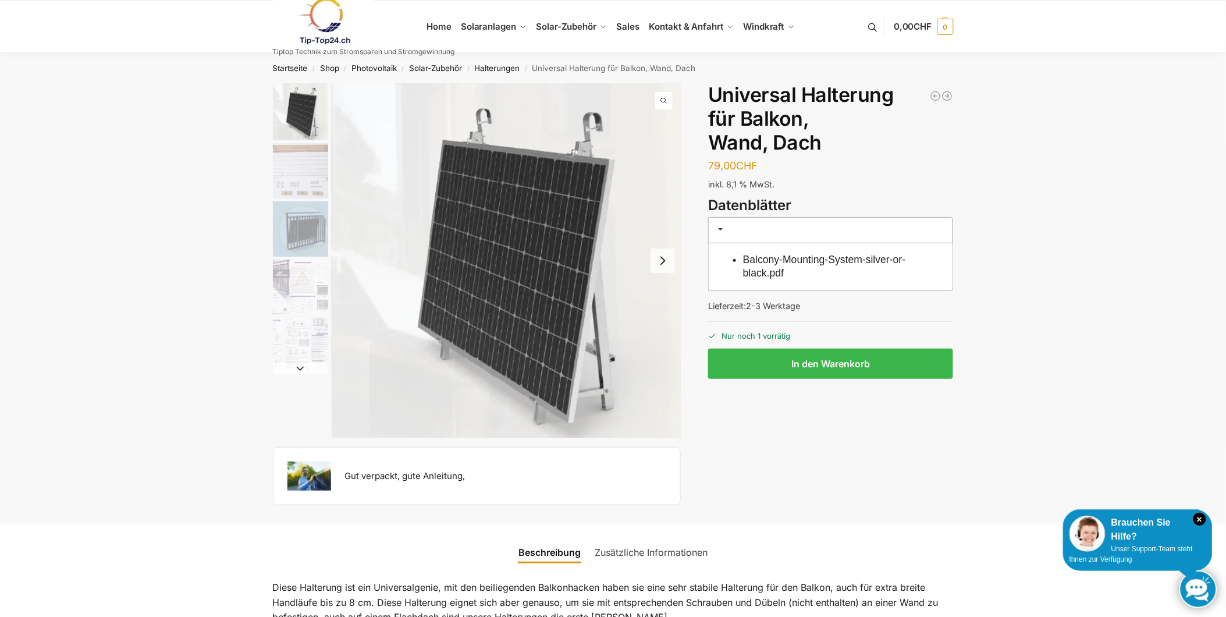
click at [299, 229] on img "3 / 5" at bounding box center [300, 228] width 55 height 55
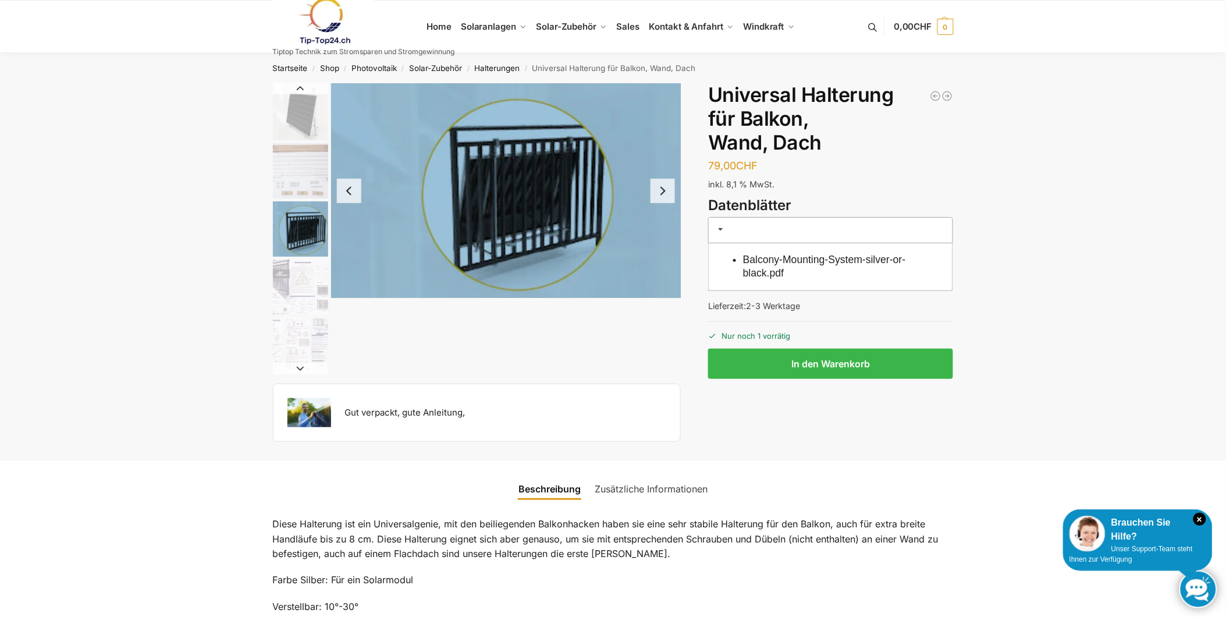
click at [307, 117] on img "1 / 5" at bounding box center [300, 111] width 55 height 57
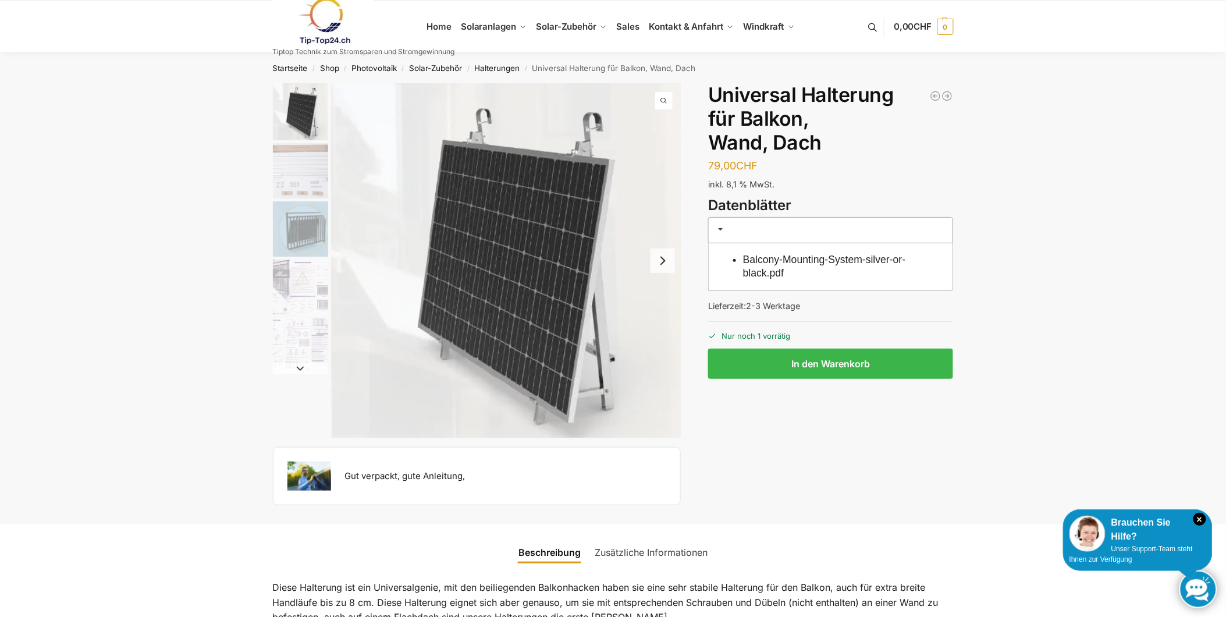
click at [306, 184] on img "2 / 5" at bounding box center [300, 170] width 55 height 55
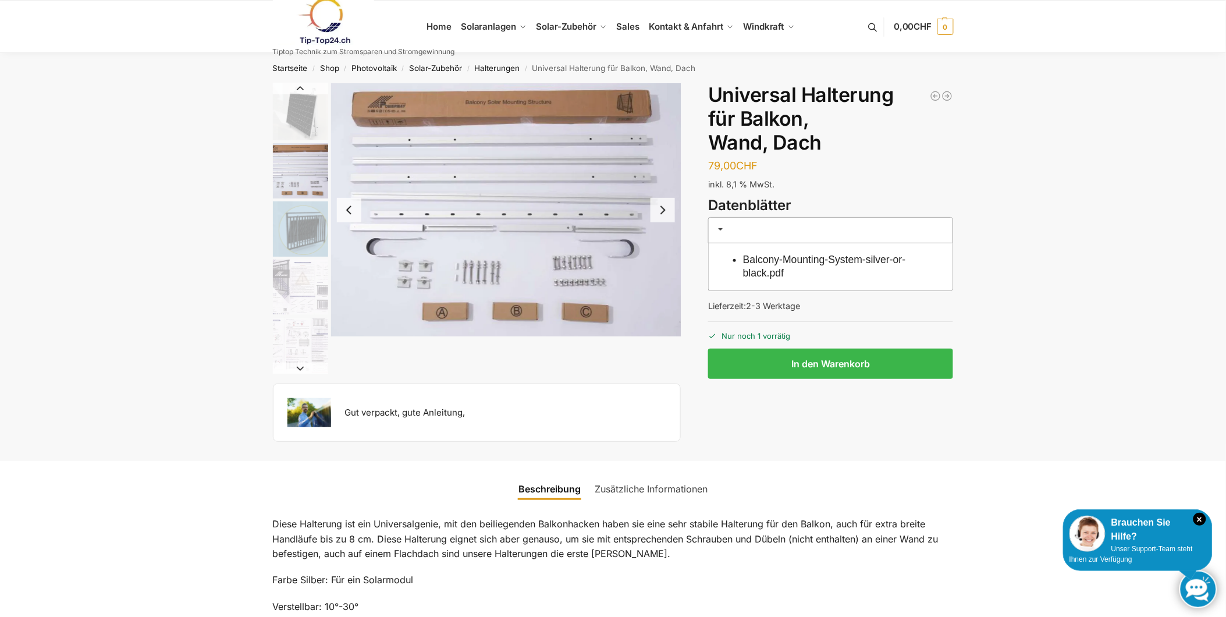
click at [405, 252] on img "2 / 5" at bounding box center [506, 209] width 350 height 253
click at [428, 102] on img "2 / 5" at bounding box center [506, 209] width 350 height 253
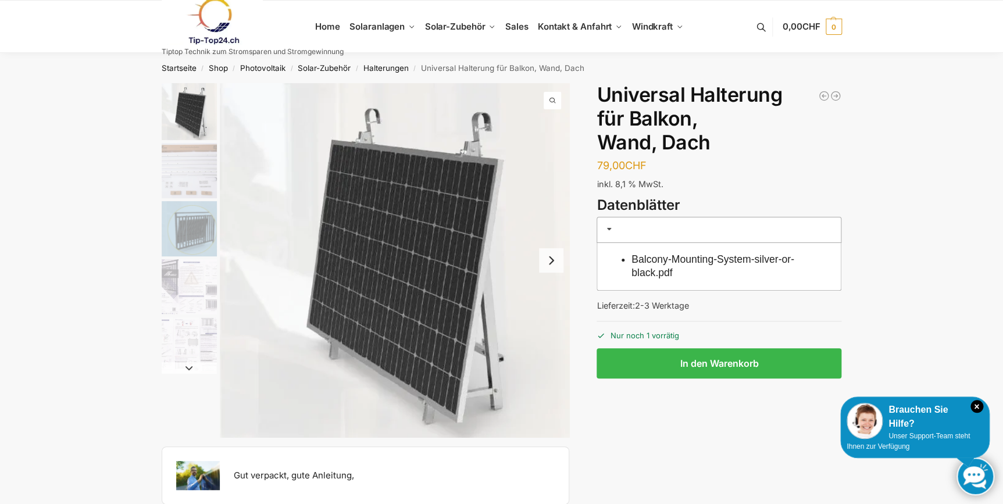
drag, startPoint x: 419, startPoint y: 137, endPoint x: 61, endPoint y: 136, distance: 357.7
click at [187, 238] on img "3 / 5" at bounding box center [189, 228] width 55 height 55
click at [184, 280] on img "4 / 5" at bounding box center [189, 286] width 55 height 55
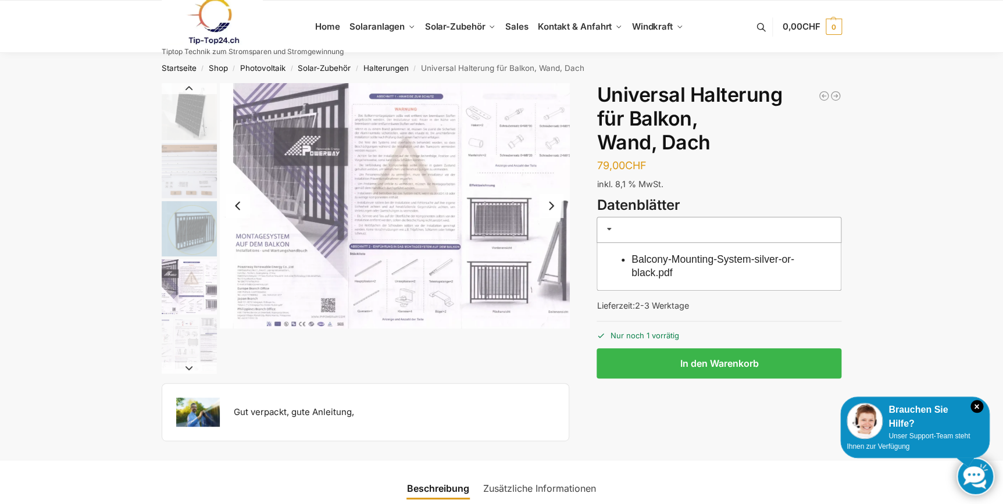
click at [189, 336] on img "5 / 5" at bounding box center [189, 345] width 55 height 55
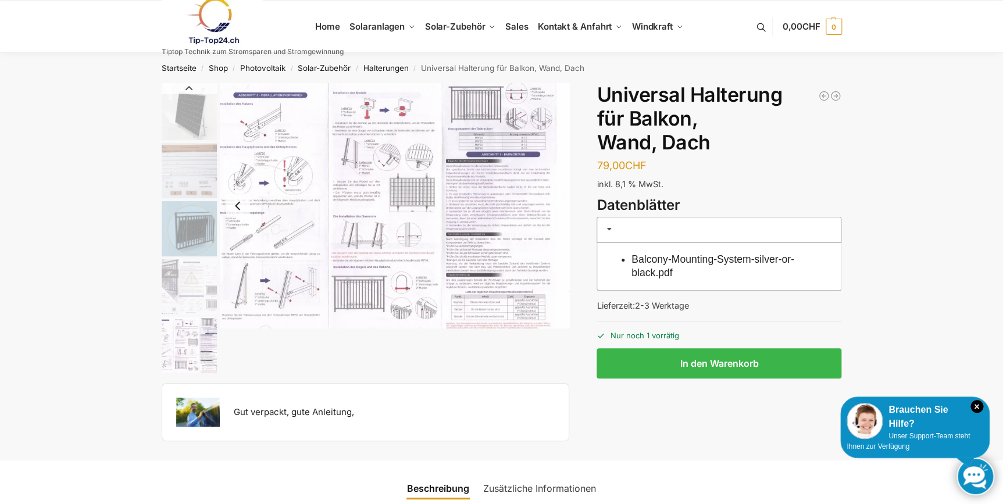
click at [347, 188] on img "5 / 5" at bounding box center [395, 205] width 350 height 245
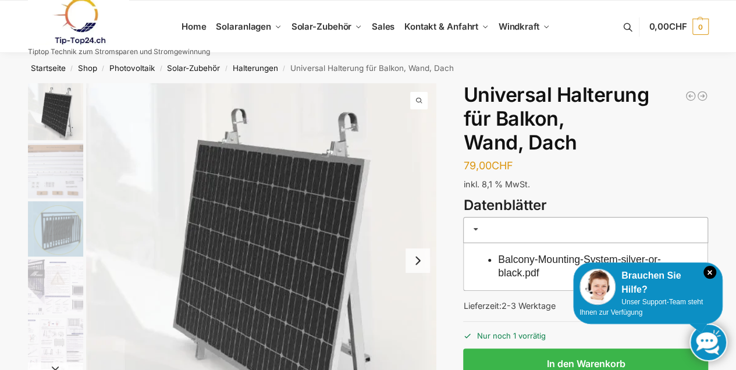
click at [116, 184] on img "1 / 5" at bounding box center [261, 260] width 350 height 354
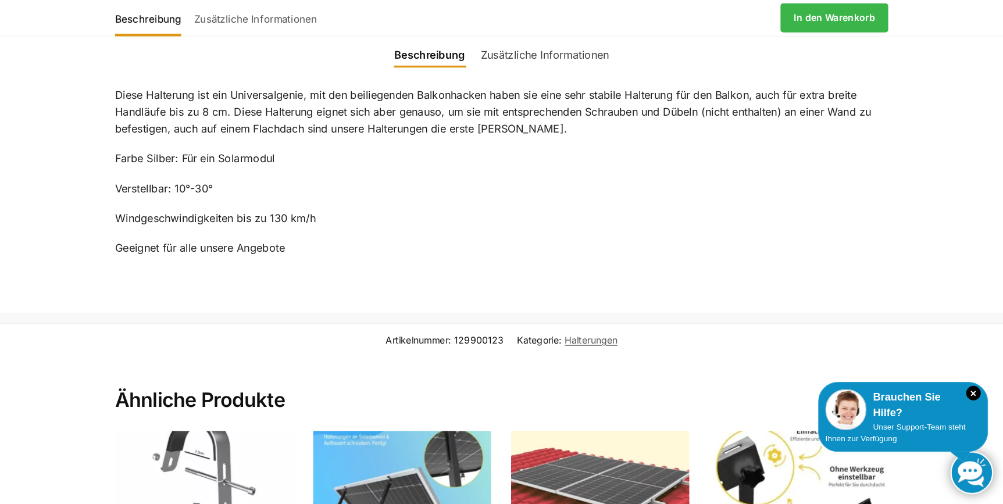
scroll to position [504, 0]
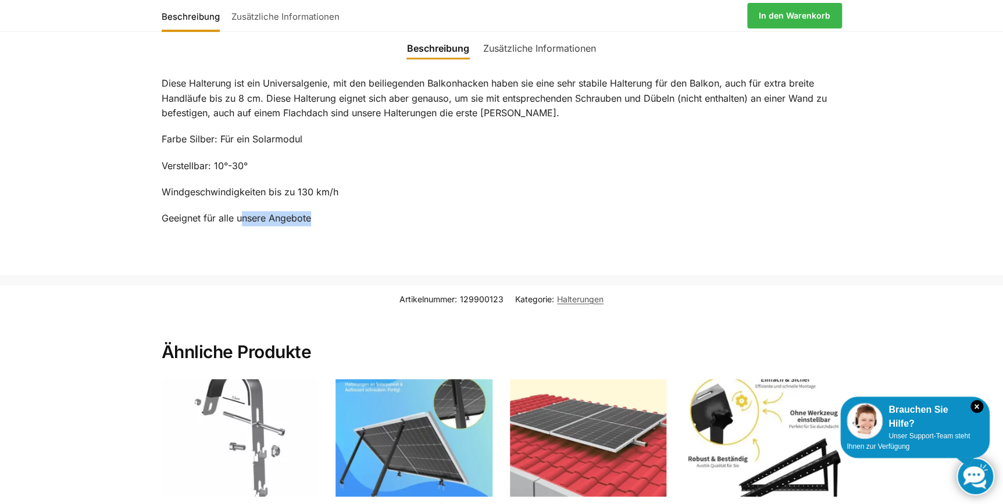
drag, startPoint x: 244, startPoint y: 215, endPoint x: 344, endPoint y: 227, distance: 100.1
click at [344, 227] on div "Diese Halterung ist ein Universalgenie, mit den beiliegenden Balkonhacken haben…" at bounding box center [501, 156] width 729 height 188
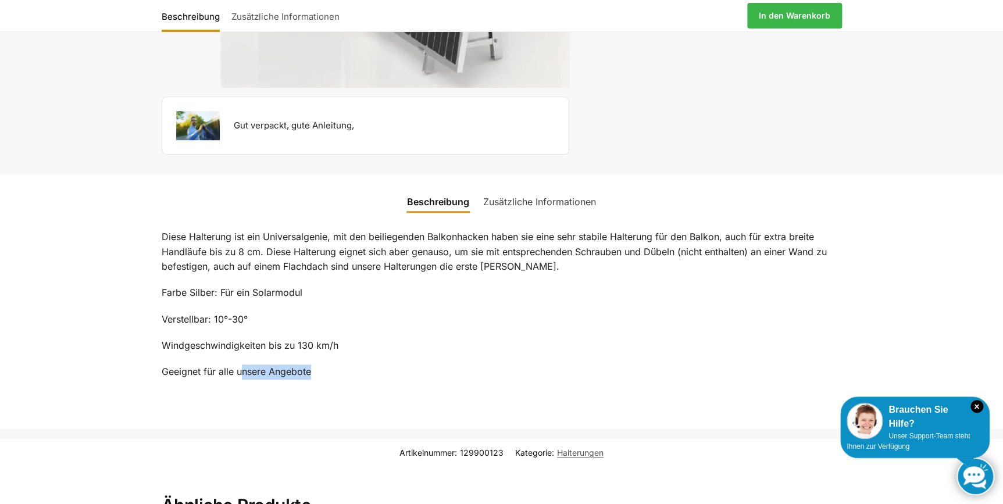
scroll to position [345, 0]
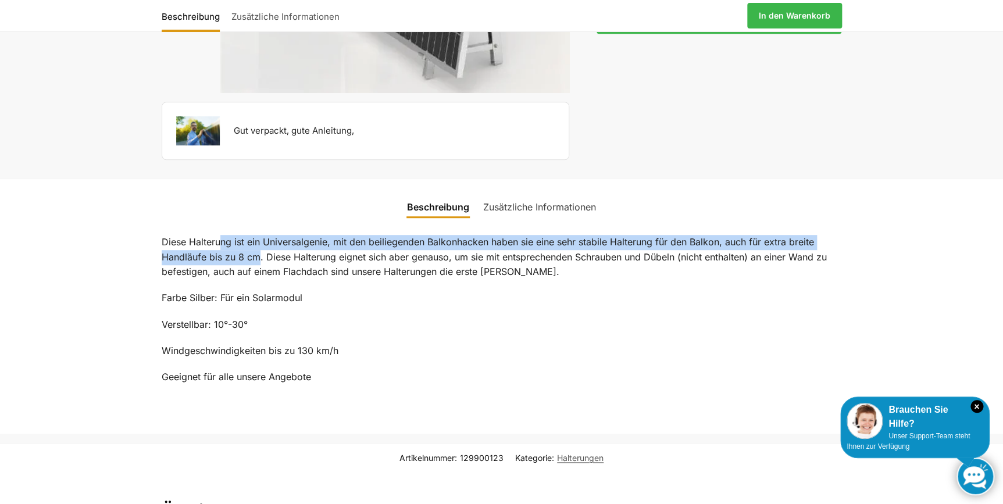
drag, startPoint x: 220, startPoint y: 242, endPoint x: 257, endPoint y: 259, distance: 40.1
click at [257, 259] on p "Diese Halterung ist ein Universalgenie, mit den beiliegenden Balkonhacken haben…" at bounding box center [502, 257] width 681 height 45
click at [521, 199] on link "Zusätzliche Informationen" at bounding box center [539, 207] width 127 height 28
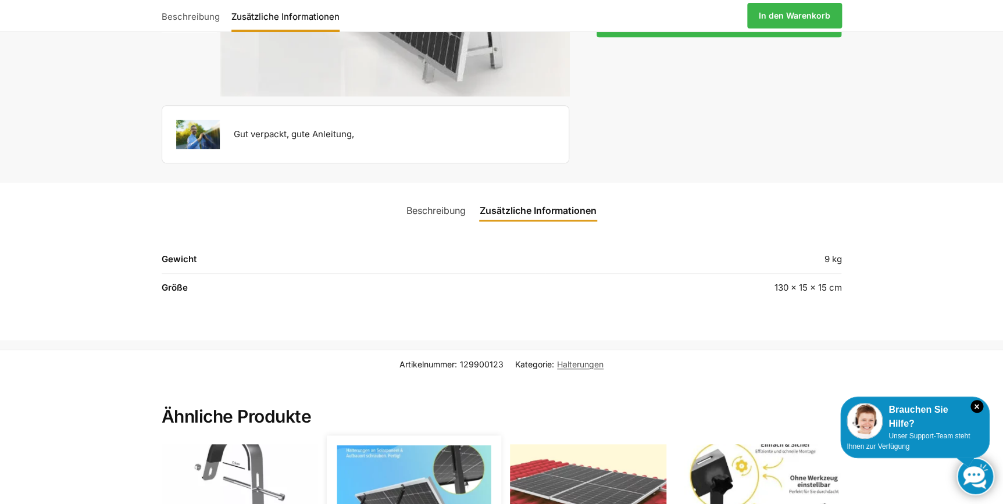
scroll to position [0, 0]
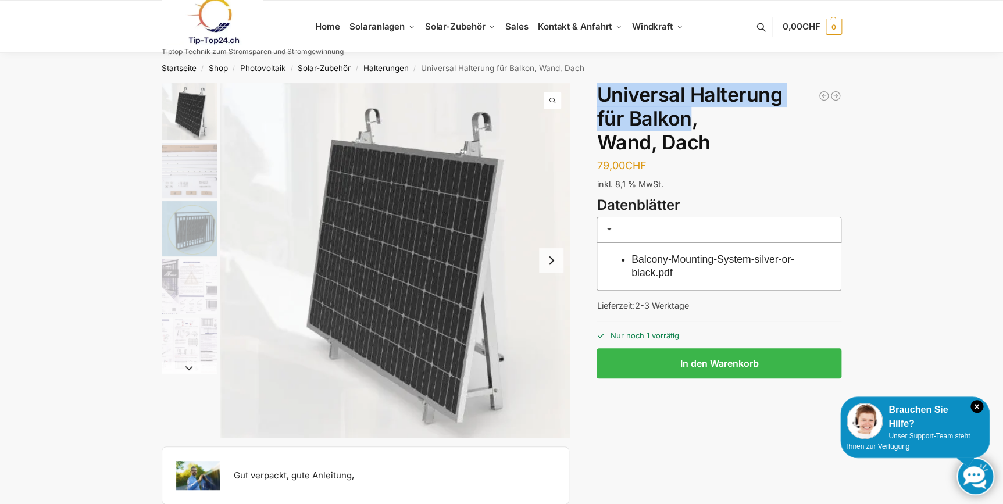
drag, startPoint x: 632, startPoint y: 88, endPoint x: 691, endPoint y: 122, distance: 68.3
click at [691, 122] on h1 "Universal Halterung für Balkon, Wand, Dach" at bounding box center [719, 118] width 245 height 71
copy h1 "Universal Halterung für Balkon"
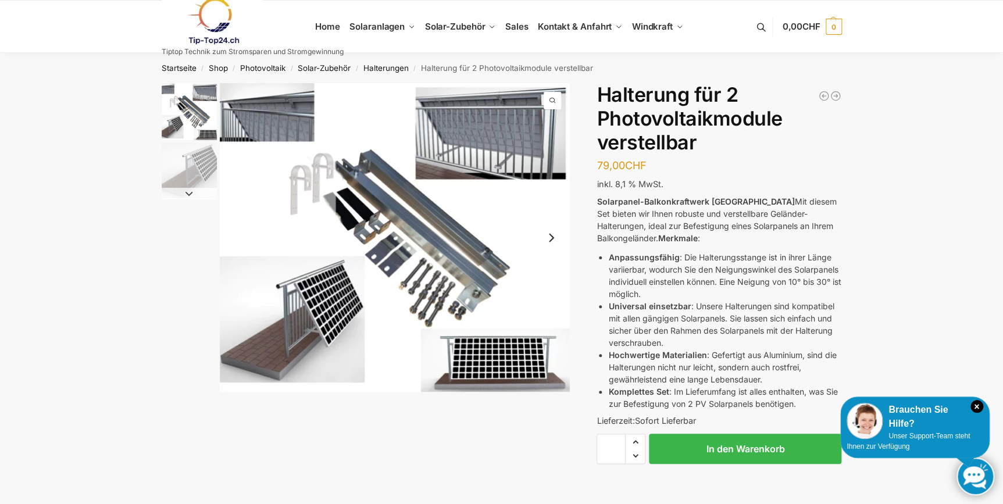
click at [162, 101] on img "1 / 2" at bounding box center [189, 111] width 55 height 57
click at [242, 107] on img "1 / 2" at bounding box center [395, 237] width 350 height 309
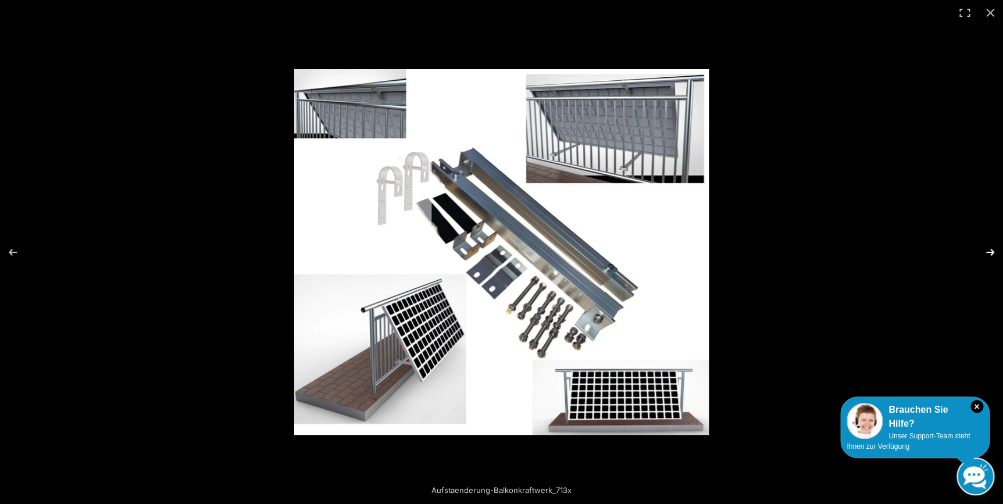
click at [988, 254] on button "Next (arrow right)" at bounding box center [983, 252] width 41 height 58
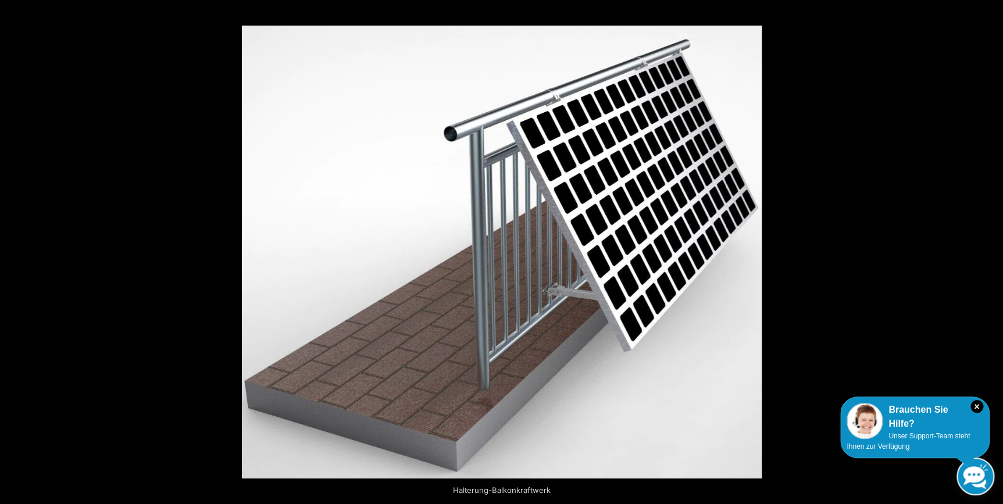
click at [988, 254] on button "Next (arrow right)" at bounding box center [983, 252] width 41 height 58
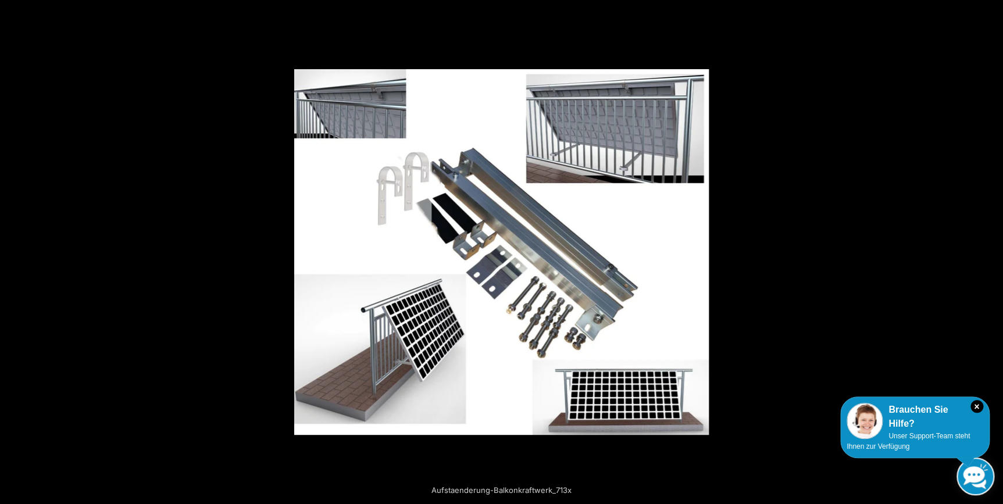
click at [988, 254] on button "Next (arrow right)" at bounding box center [983, 252] width 41 height 58
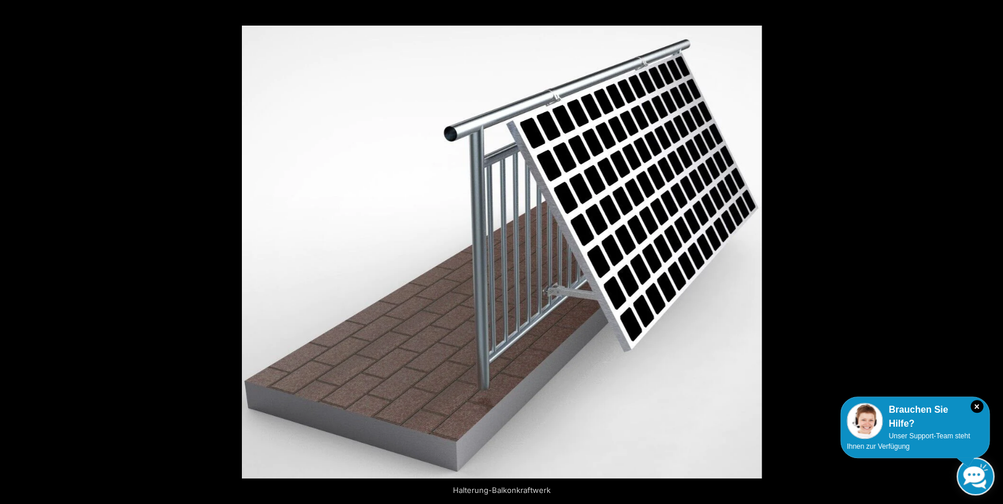
click at [988, 254] on button "Next (arrow right)" at bounding box center [983, 252] width 41 height 58
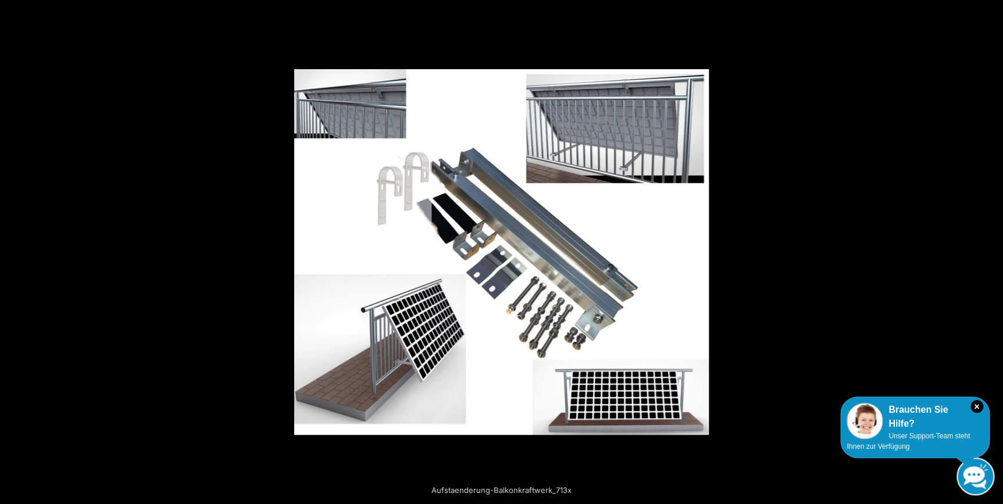
click at [988, 254] on button "Next (arrow right)" at bounding box center [983, 252] width 41 height 58
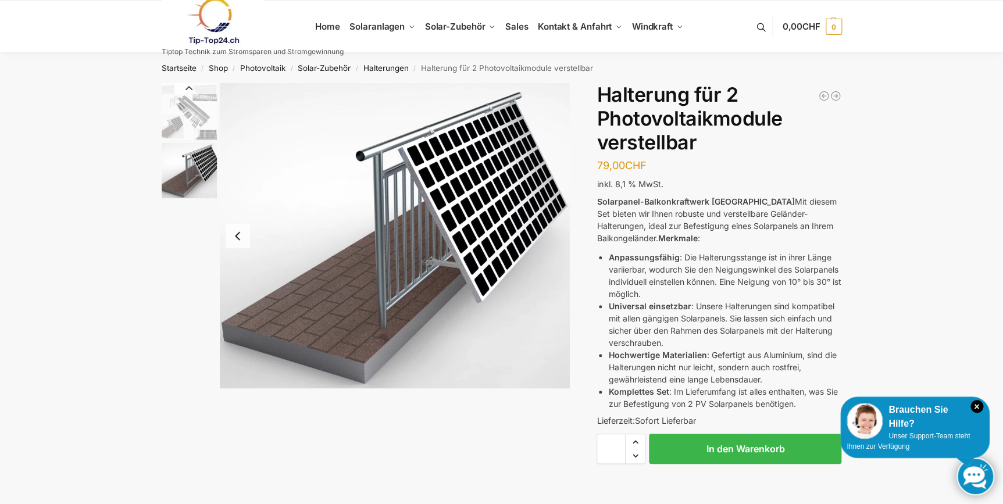
click at [237, 234] on button "Previous slide" at bounding box center [238, 236] width 24 height 24
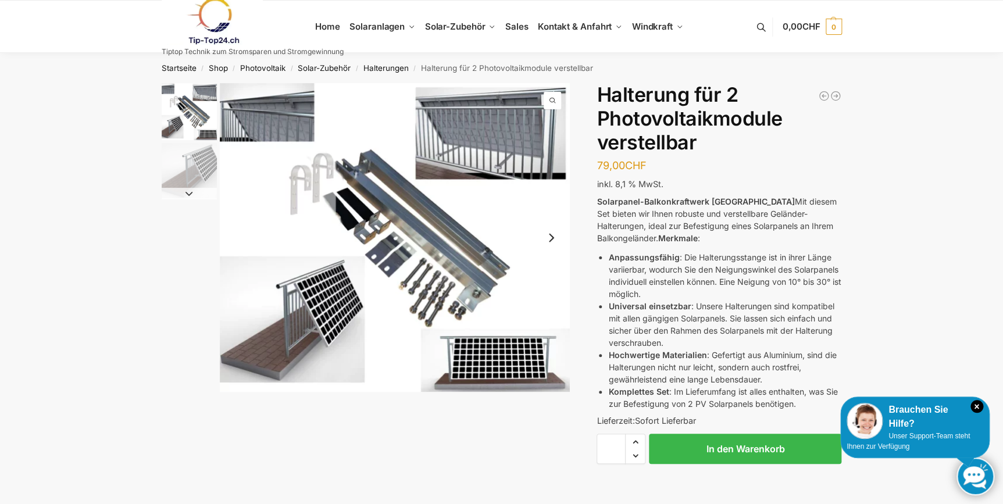
click at [295, 198] on img "1 / 2" at bounding box center [395, 237] width 350 height 309
click at [396, 68] on link "Halterungen" at bounding box center [386, 67] width 45 height 9
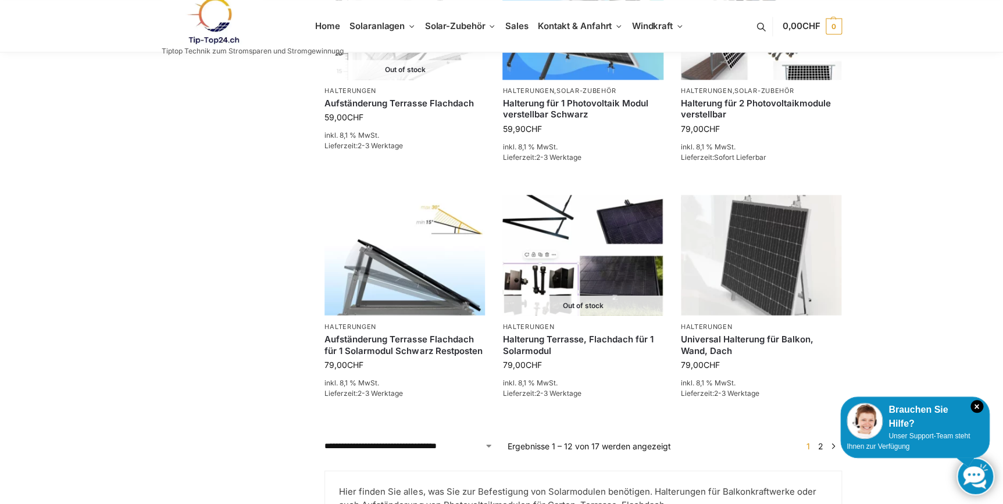
scroll to position [952, 0]
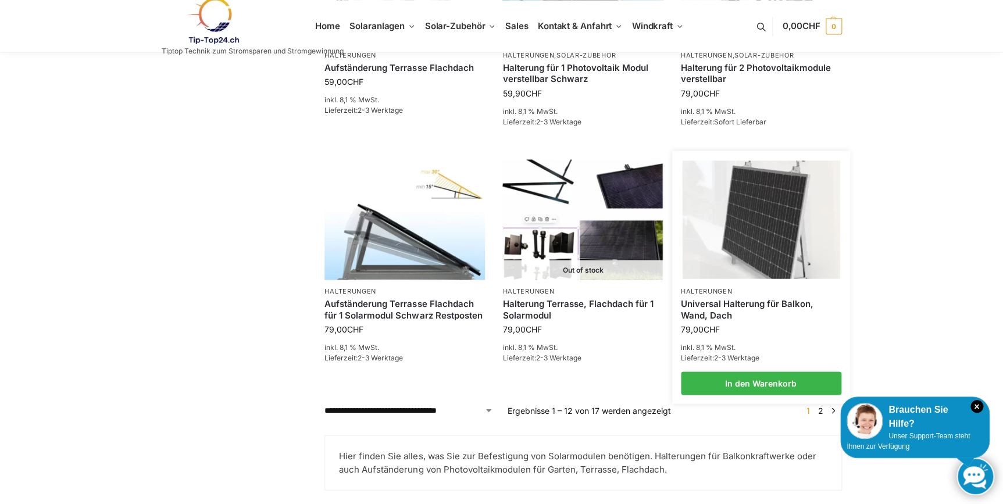
click at [741, 287] on p "Halterungen" at bounding box center [761, 291] width 161 height 9
click at [724, 237] on img at bounding box center [761, 220] width 158 height 118
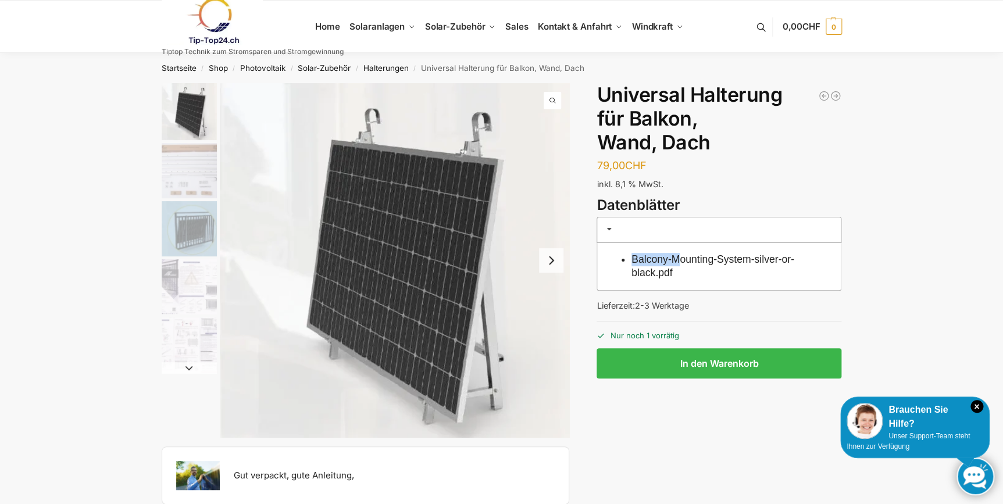
drag, startPoint x: 627, startPoint y: 255, endPoint x: 685, endPoint y: 263, distance: 58.1
click at [685, 263] on div "Balcony-Mounting-System-silver-or-black.pdf" at bounding box center [719, 267] width 245 height 48
drag, startPoint x: 685, startPoint y: 263, endPoint x: 664, endPoint y: 270, distance: 22.3
click at [664, 270] on link "Balcony-Mounting-System-silver-or-black.pdf" at bounding box center [713, 266] width 163 height 25
